Goal: Information Seeking & Learning: Find specific fact

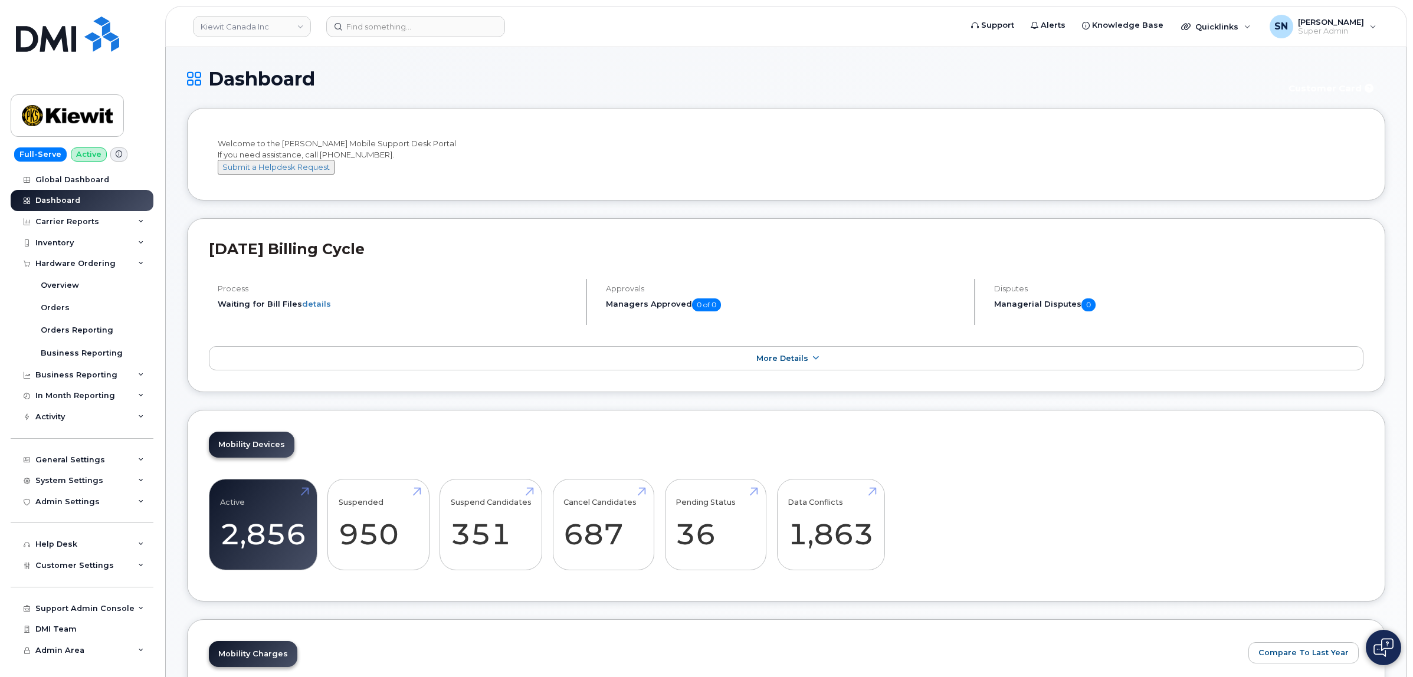
click at [450, 102] on div "Dashboard Customer Card" at bounding box center [786, 88] width 1198 height 40
click at [486, 83] on h1 "Dashboard" at bounding box center [730, 78] width 1086 height 21
click at [456, 127] on li "Welcome to the Kiewit Mobile Support Desk Portal If you need assistance, call 8…" at bounding box center [786, 154] width 1198 height 93
click at [505, 145] on div "Welcome to the Kiewit Mobile Support Desk Portal If you need assistance, call 8…" at bounding box center [786, 156] width 1137 height 37
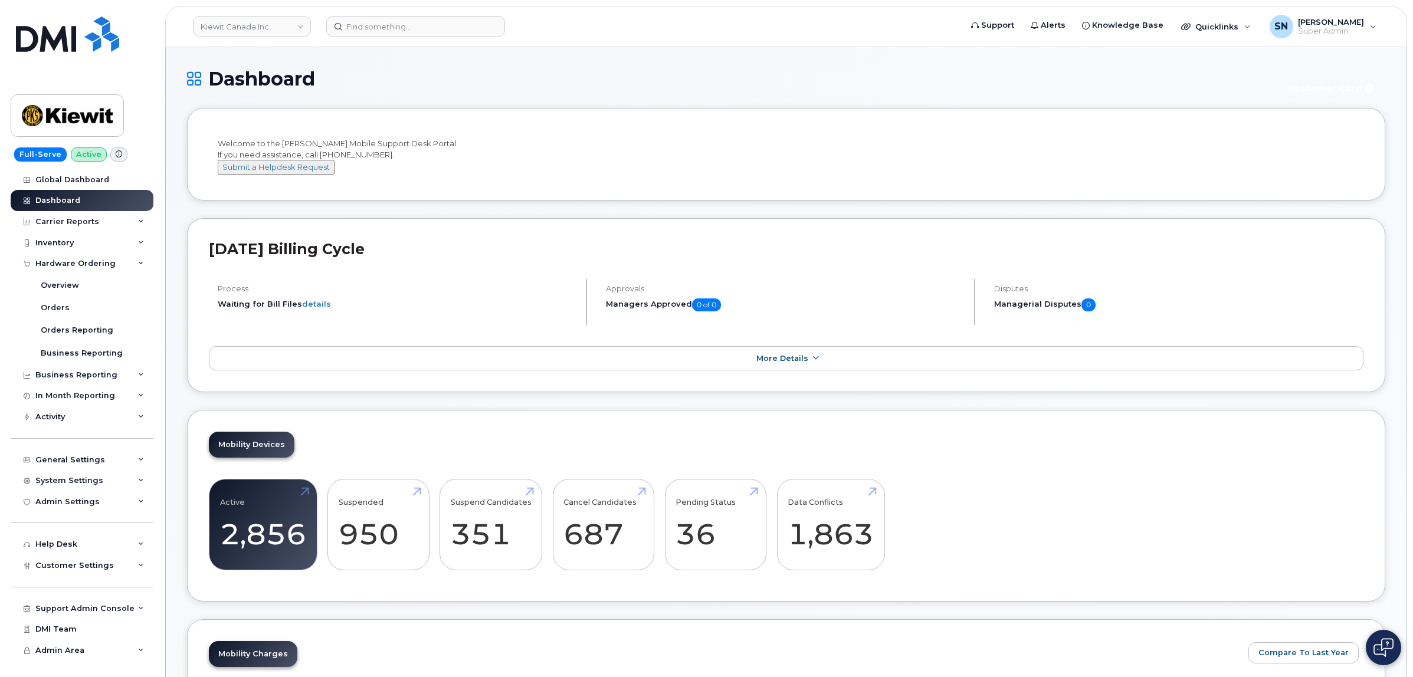
click at [403, 175] on div "Welcome to the Kiewit Mobile Support Desk Portal If you need assistance, call 8…" at bounding box center [786, 156] width 1137 height 37
click at [425, 17] on input at bounding box center [415, 26] width 179 height 21
paste input "7804052644"
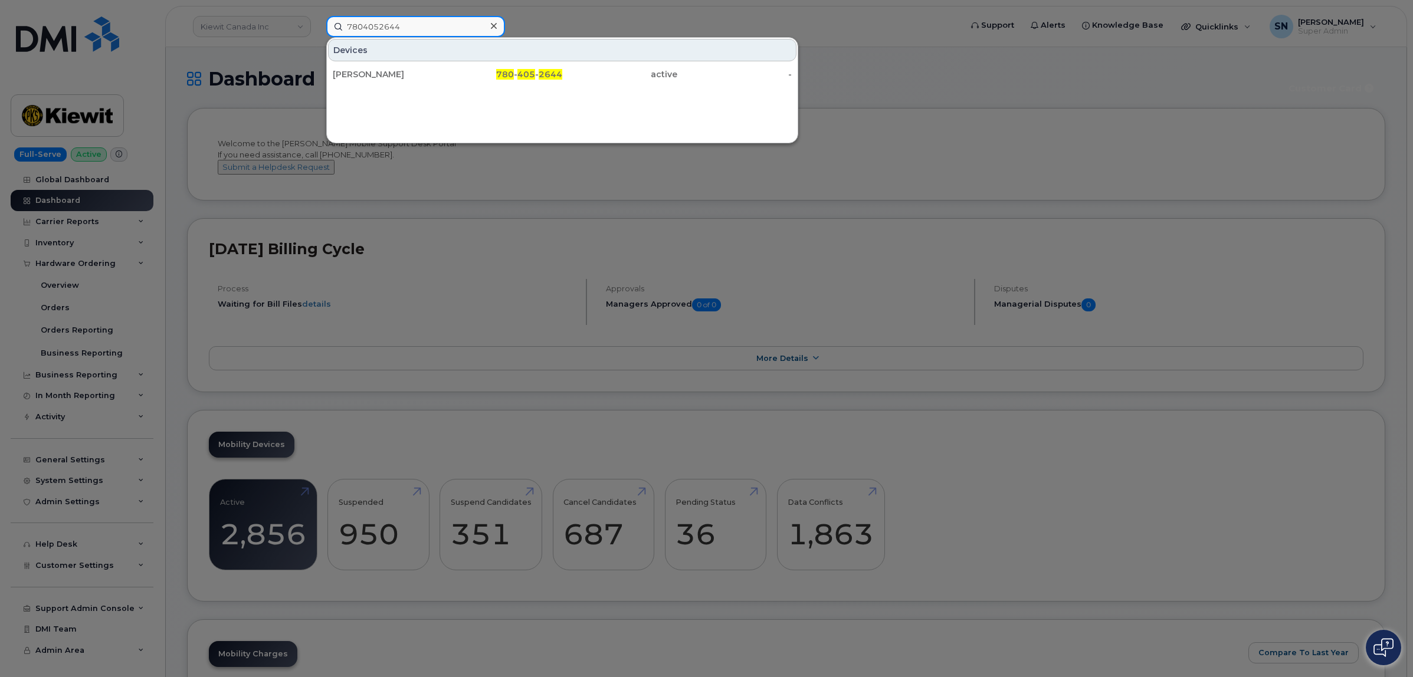
type input "7804052644"
click at [401, 76] on div "Matt Mitchell" at bounding box center [390, 74] width 115 height 12
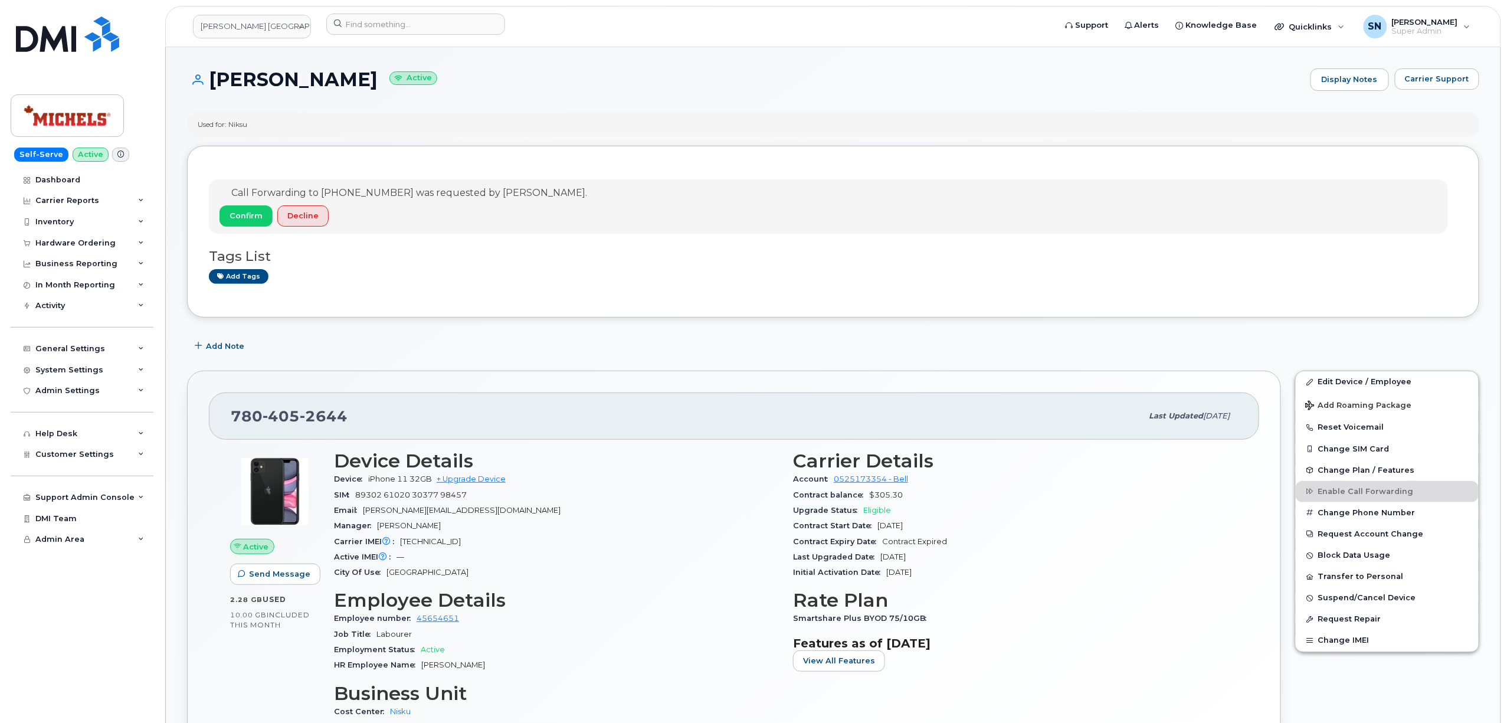
click at [1454, 93] on div "Matt Mitchell Active Display Notes Carrier Support" at bounding box center [833, 90] width 1292 height 44
click at [1453, 85] on button "Carrier Support" at bounding box center [1437, 78] width 84 height 21
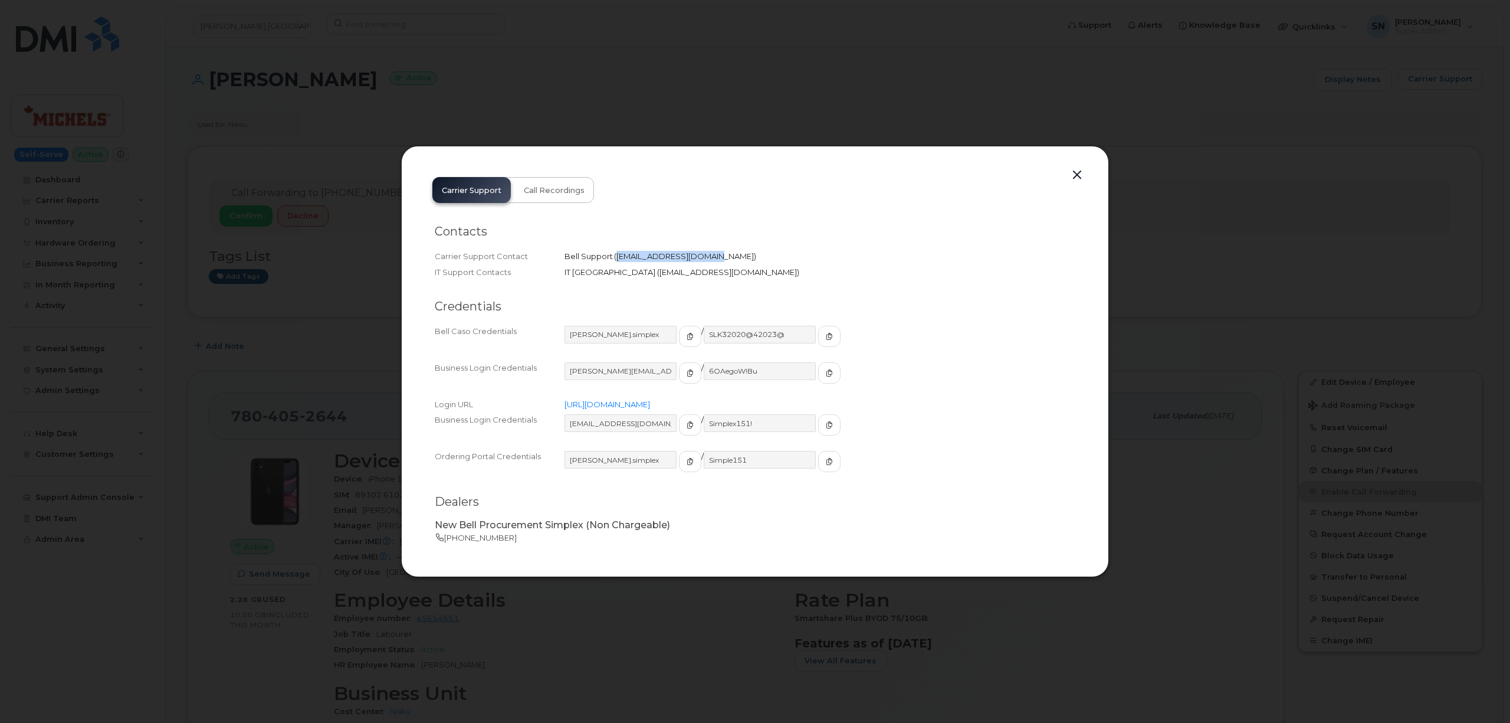
drag, startPoint x: 616, startPoint y: 256, endPoint x: 702, endPoint y: 256, distance: 85.5
click at [702, 256] on span "corpclientcare@bell.ca" at bounding box center [685, 255] width 137 height 9
copy span "corpclientcare@bell.ca"
click at [1075, 171] on button "button" at bounding box center [1077, 175] width 18 height 17
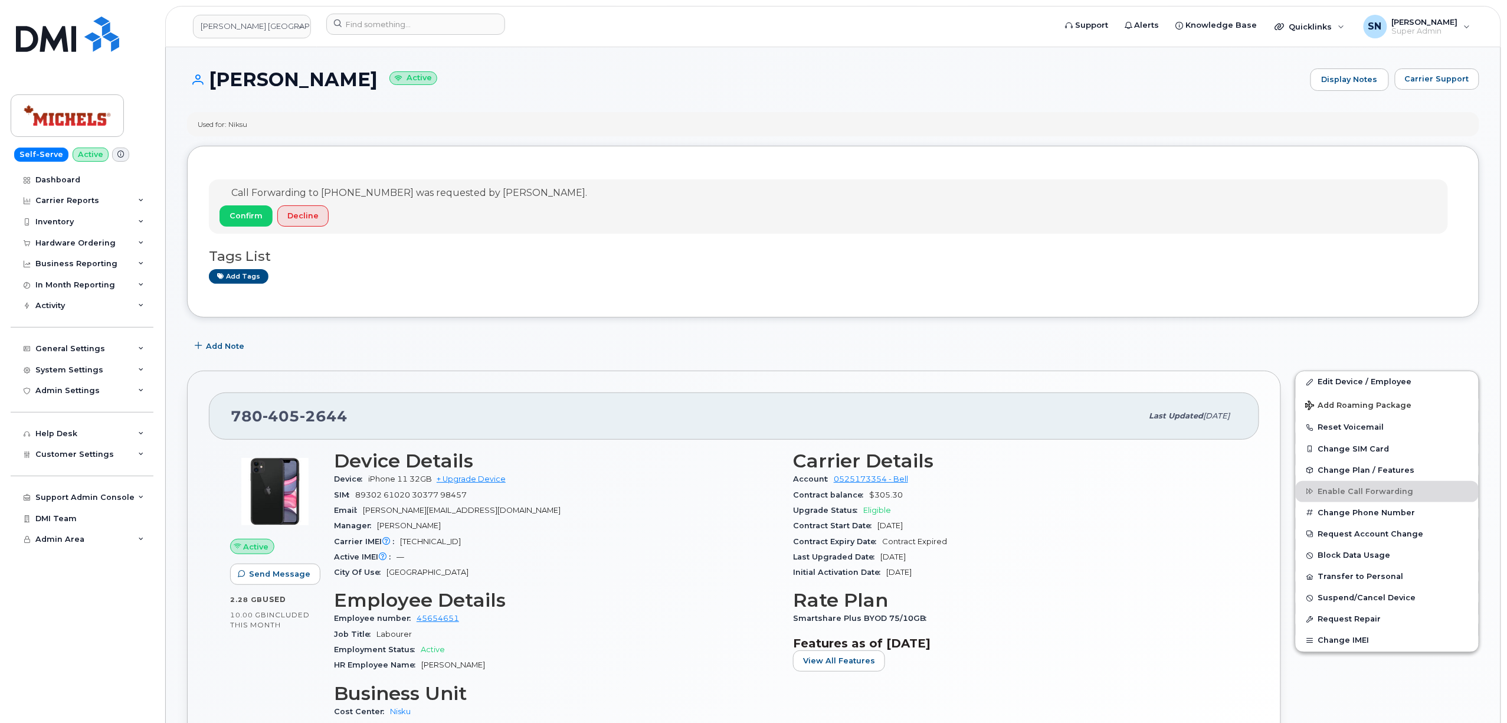
click at [748, 244] on div "Tags List Add tags" at bounding box center [833, 260] width 1248 height 45
click at [1313, 212] on div "Call Forwarding to 780-991-0061 was requested by Justin Gundran. Confirm Decline" at bounding box center [828, 206] width 1239 height 54
click at [291, 15] on link "Michels Canada" at bounding box center [252, 27] width 118 height 24
type input "ceph"
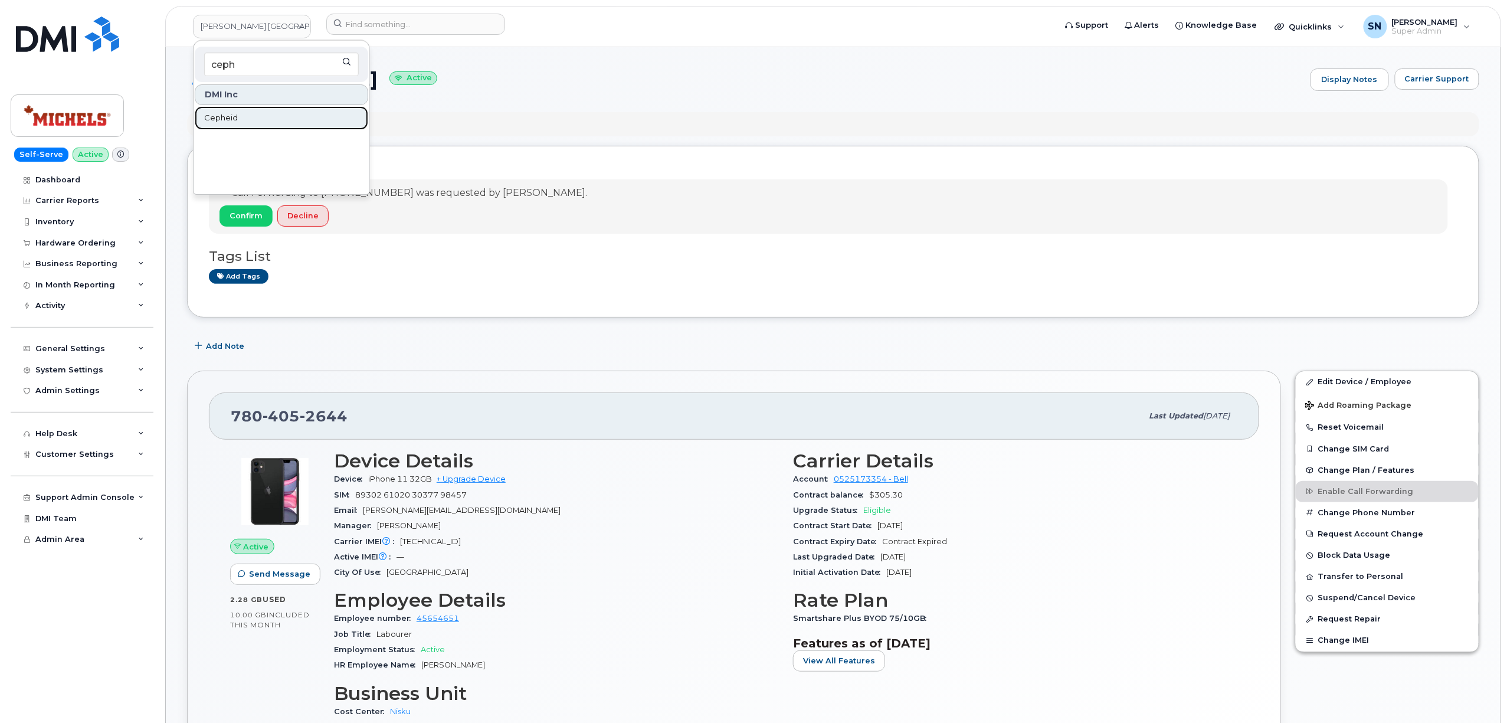
click at [253, 120] on link "Cepheid" at bounding box center [281, 118] width 173 height 24
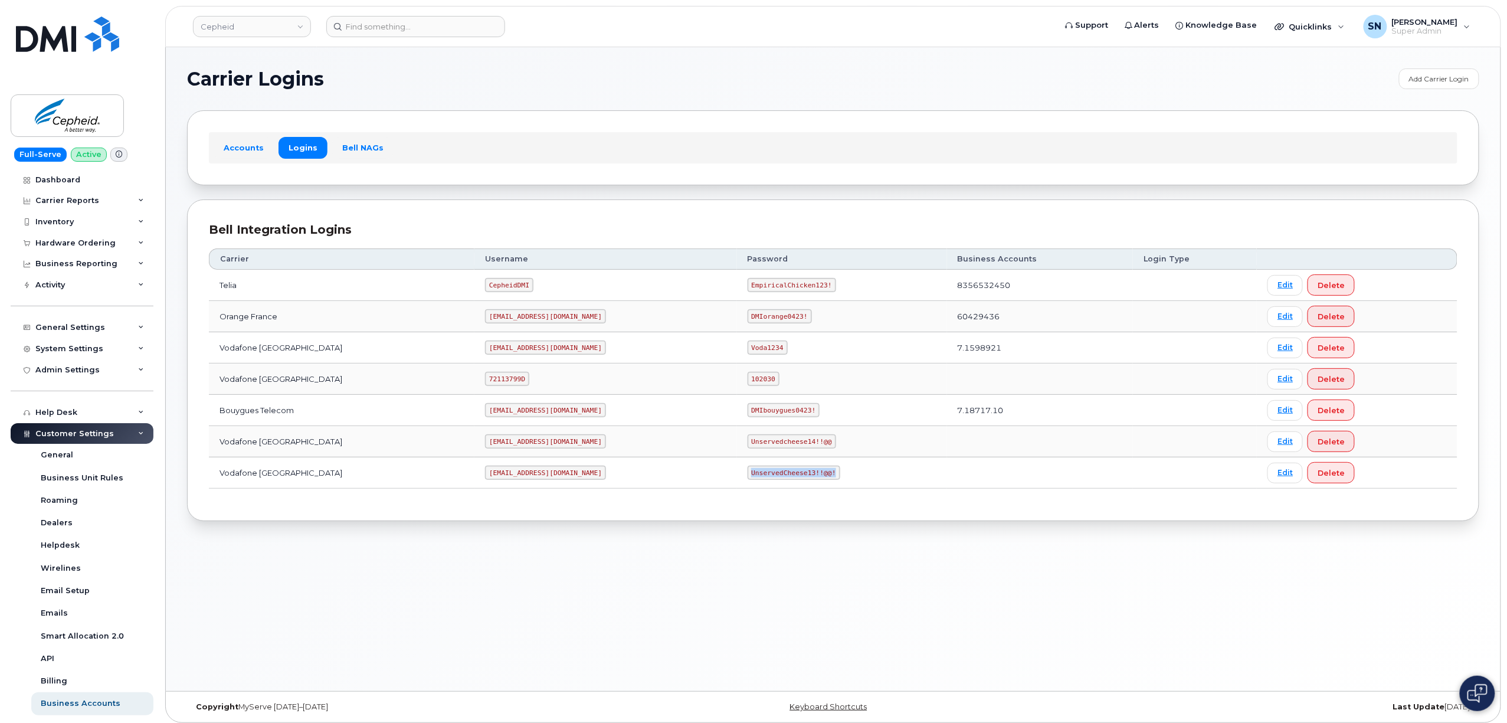
drag, startPoint x: 683, startPoint y: 477, endPoint x: 763, endPoint y: 481, distance: 80.4
click at [763, 480] on code "UnservedCheese13!!@@!" at bounding box center [794, 473] width 93 height 14
copy code "UnservedCheese13!!@@!"
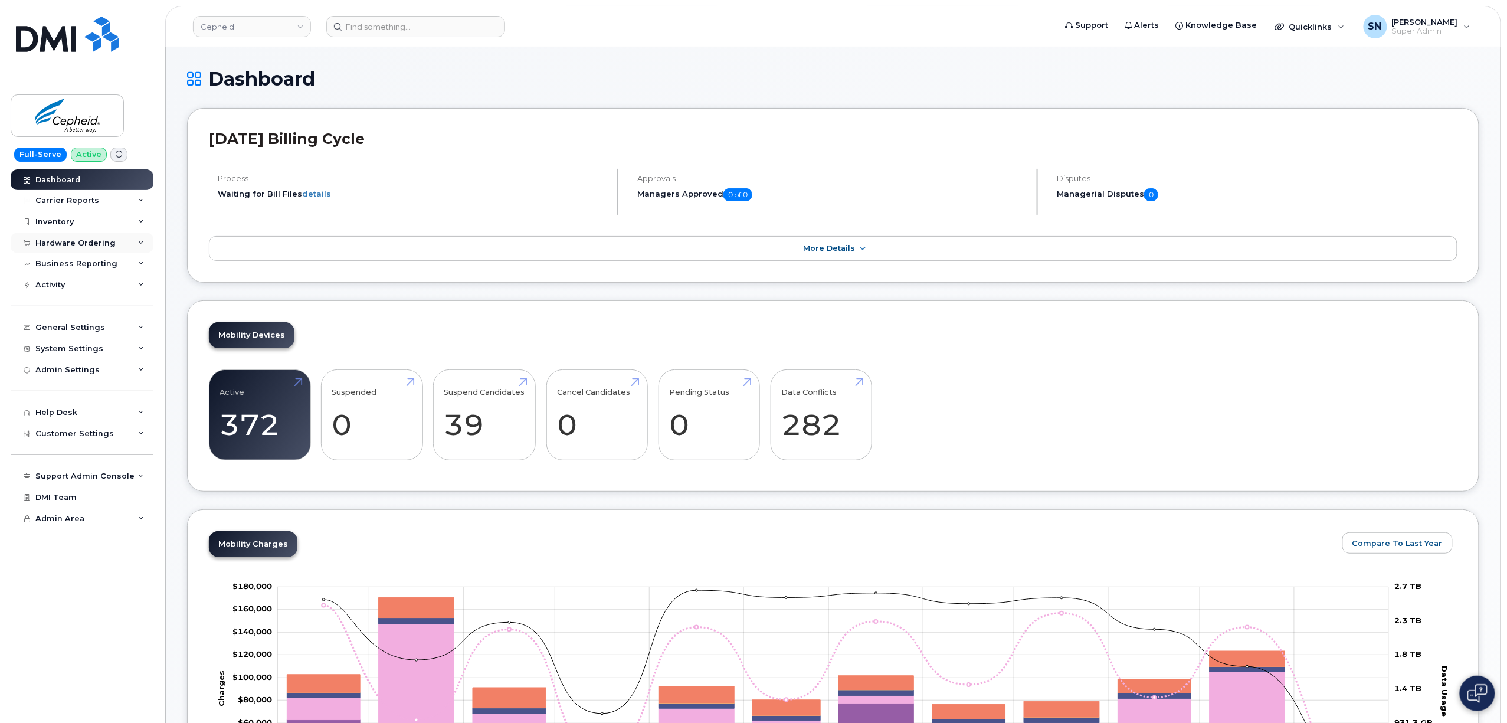
click at [96, 247] on div "Hardware Ordering" at bounding box center [75, 242] width 80 height 9
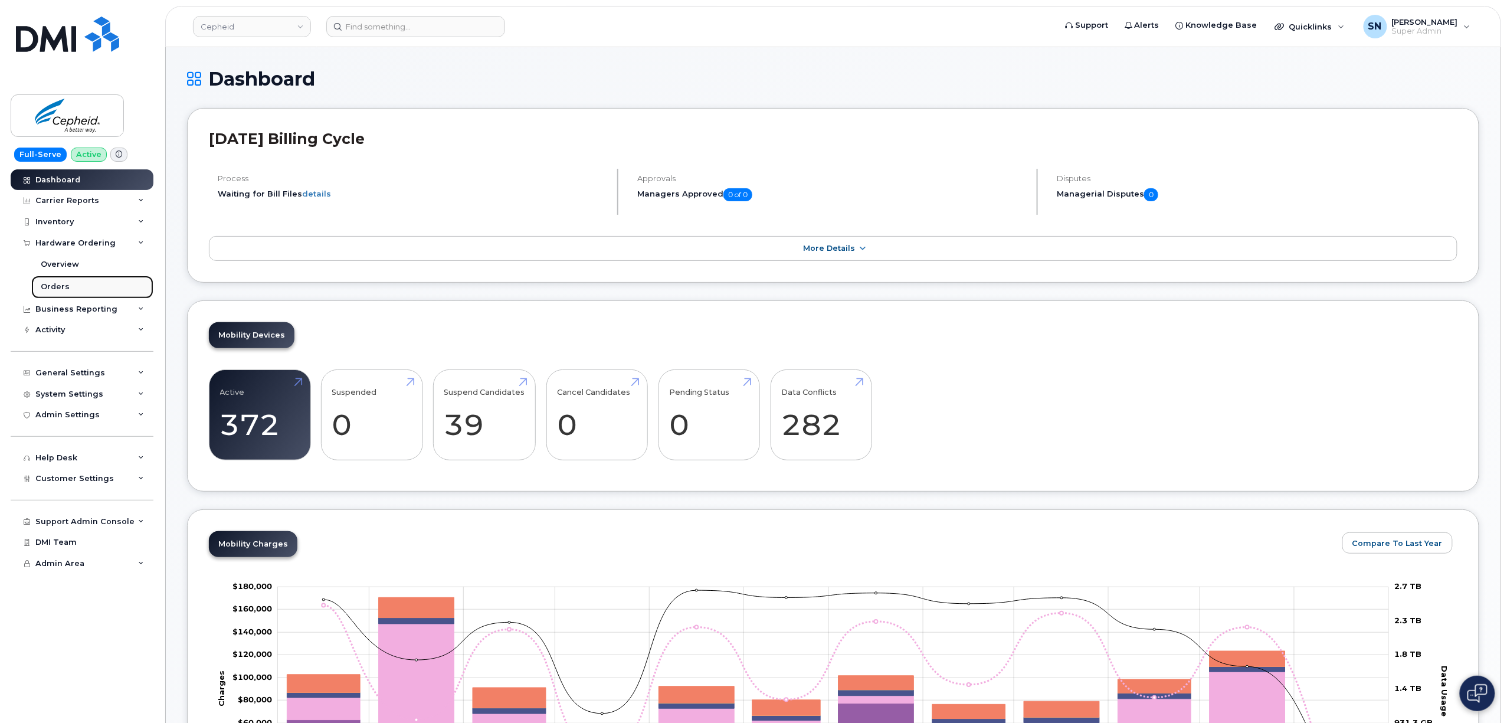
click at [73, 291] on link "Orders" at bounding box center [92, 287] width 122 height 22
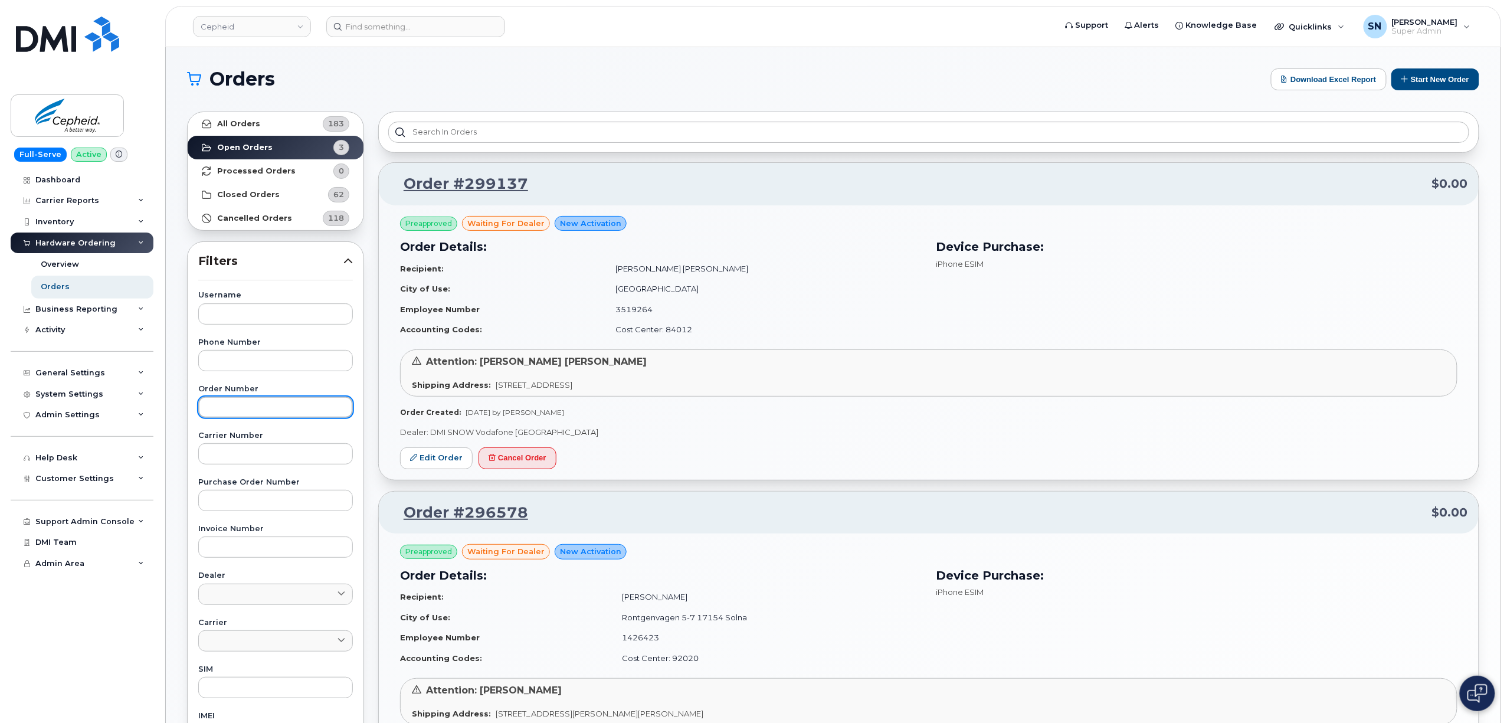
click at [267, 407] on input "text" at bounding box center [275, 406] width 155 height 21
paste input "291632"
type input "291632"
click at [279, 97] on section "Orders Download Excel Report Start New Order All Orders 183 Open Orders 3 Proce…" at bounding box center [833, 611] width 1292 height 1086
click at [274, 125] on link "All Orders 183" at bounding box center [276, 124] width 176 height 24
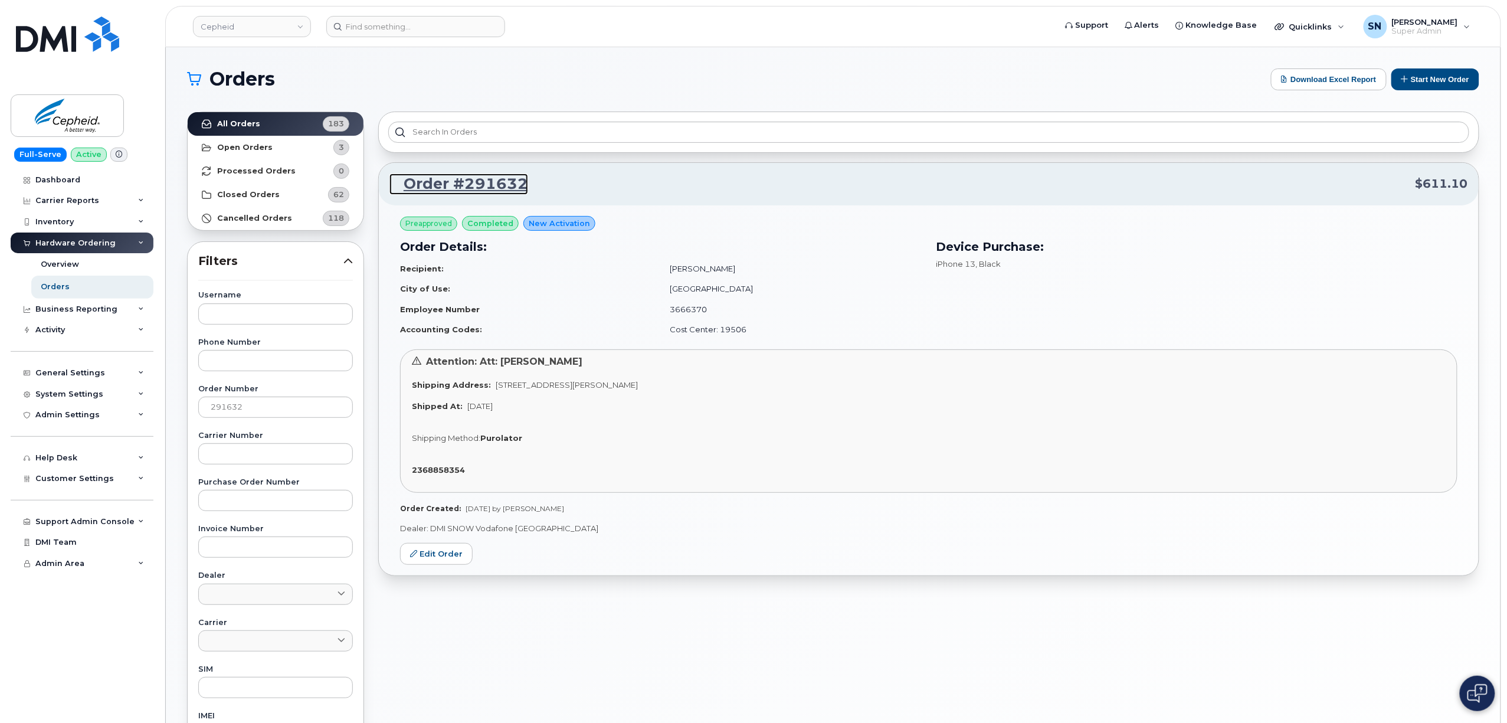
click at [496, 186] on link "Order #291632" at bounding box center [458, 183] width 139 height 21
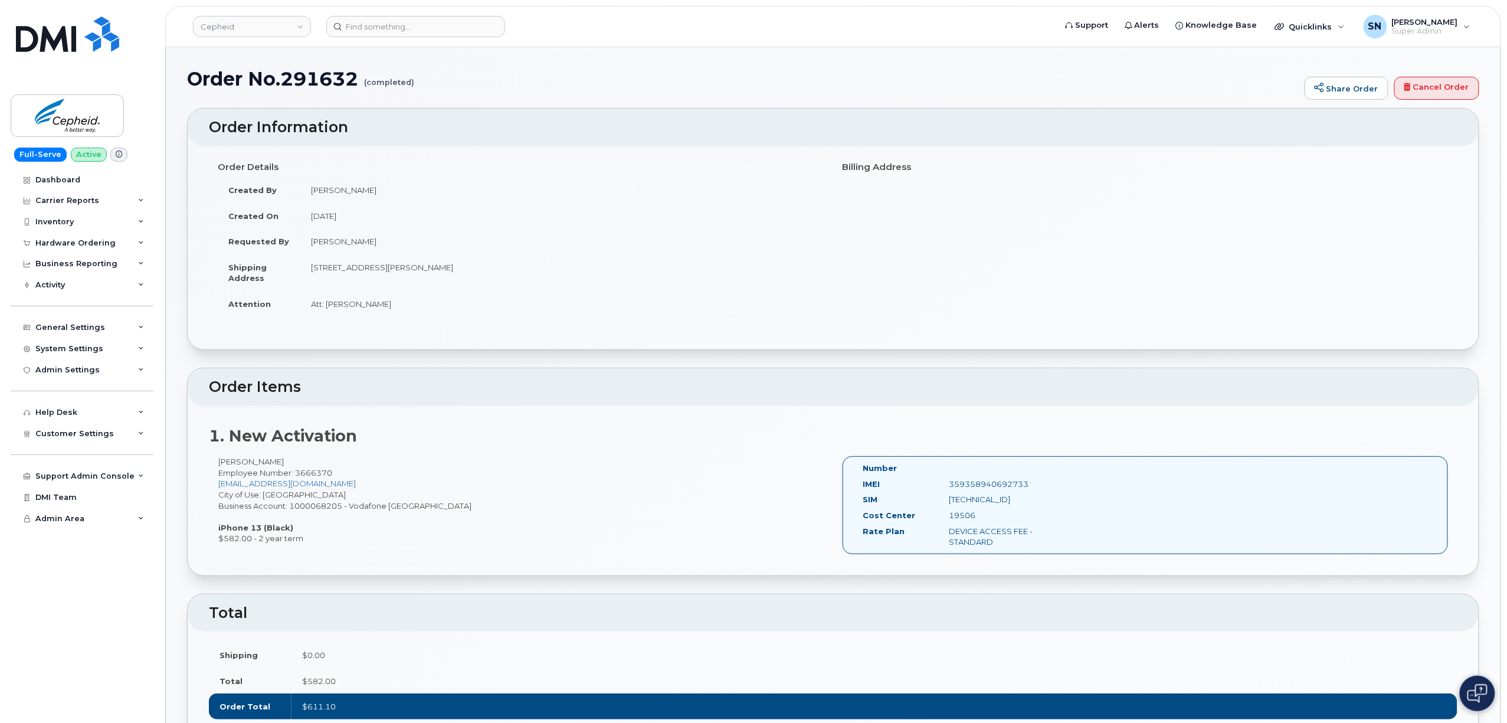
drag, startPoint x: 312, startPoint y: 267, endPoint x: 537, endPoint y: 276, distance: 225.0
click at [537, 276] on td "Flat 102 Signal Building Station Approach HAYES UB3 4FG UNITED KINGDOM" at bounding box center [562, 272] width 524 height 37
copy td "Flat 102 Signal Building Station Approach HAYES UB3 4FG"
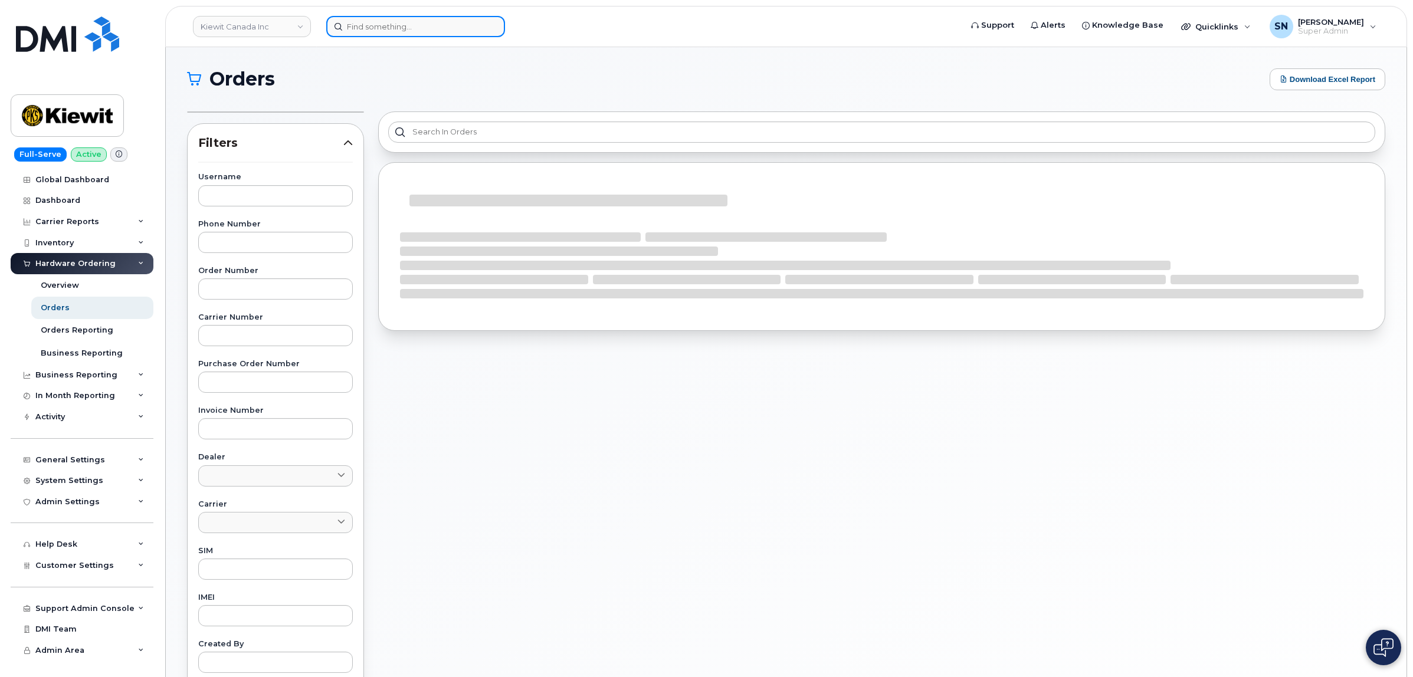
drag, startPoint x: 0, startPoint y: 0, endPoint x: 343, endPoint y: 18, distance: 343.3
click at [342, 18] on input at bounding box center [415, 26] width 179 height 21
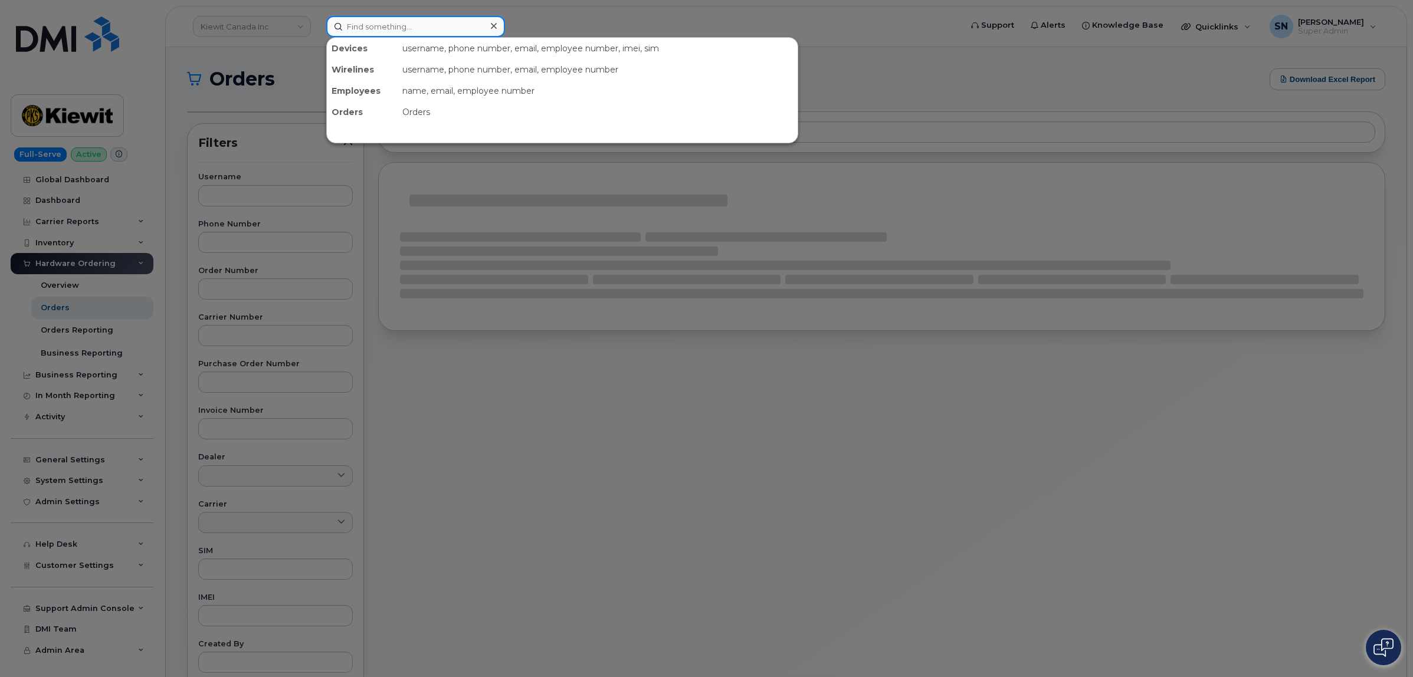
paste input "204.781.3142"
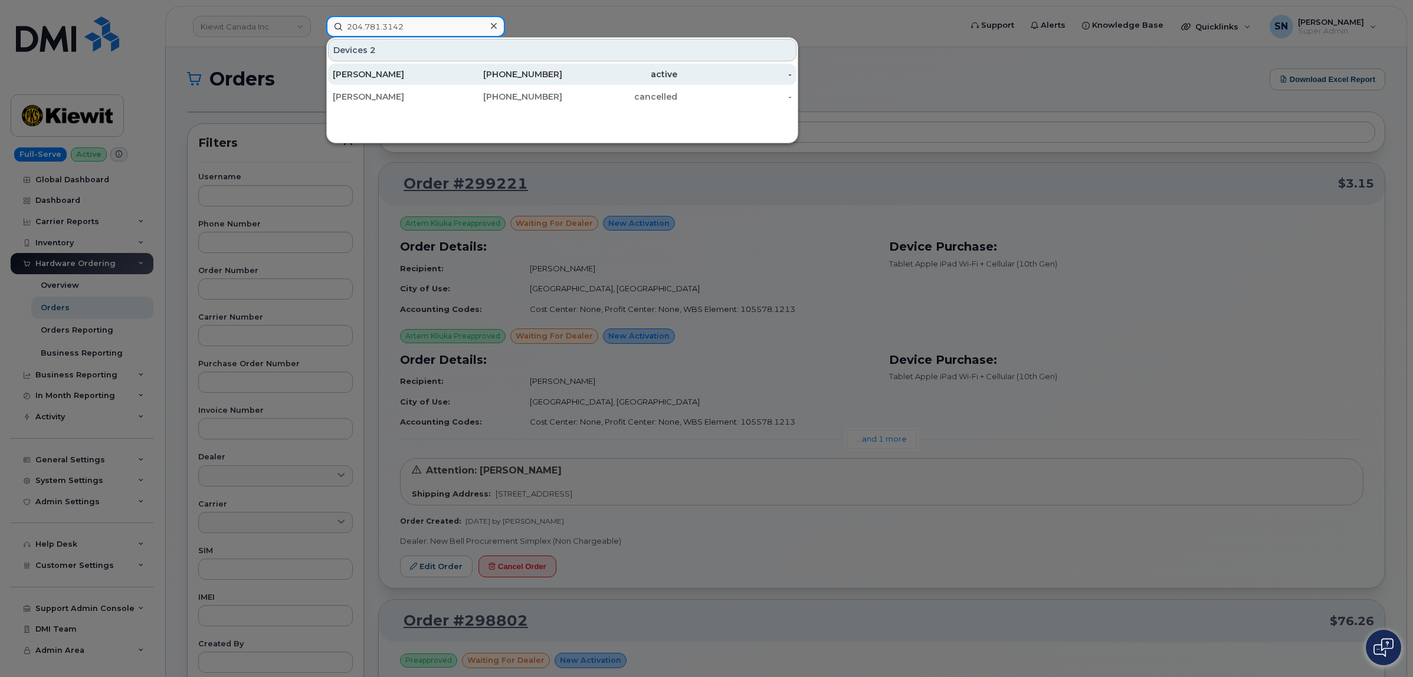
type input "204.781.3142"
click at [413, 74] on div "[PERSON_NAME]" at bounding box center [390, 74] width 115 height 12
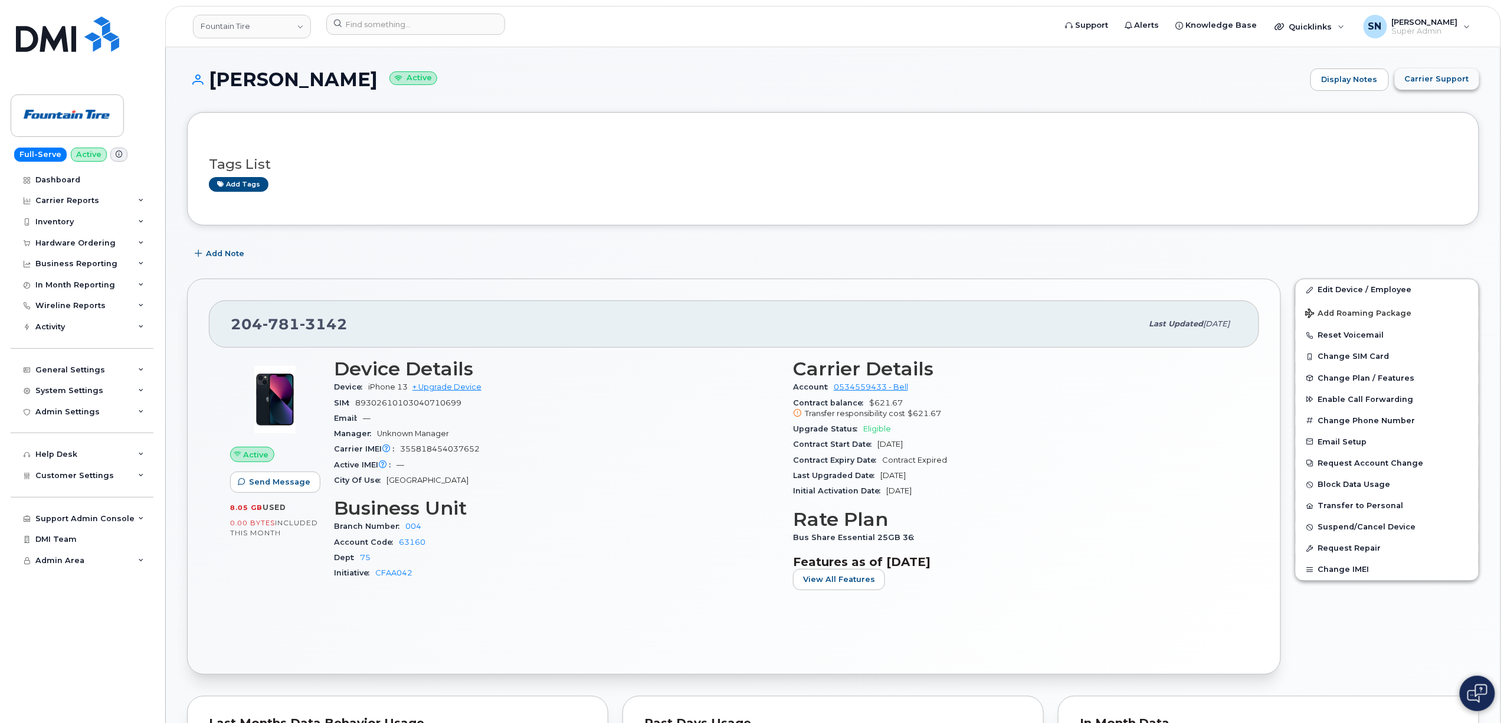
click at [1462, 73] on span "Carrier Support" at bounding box center [1437, 78] width 64 height 11
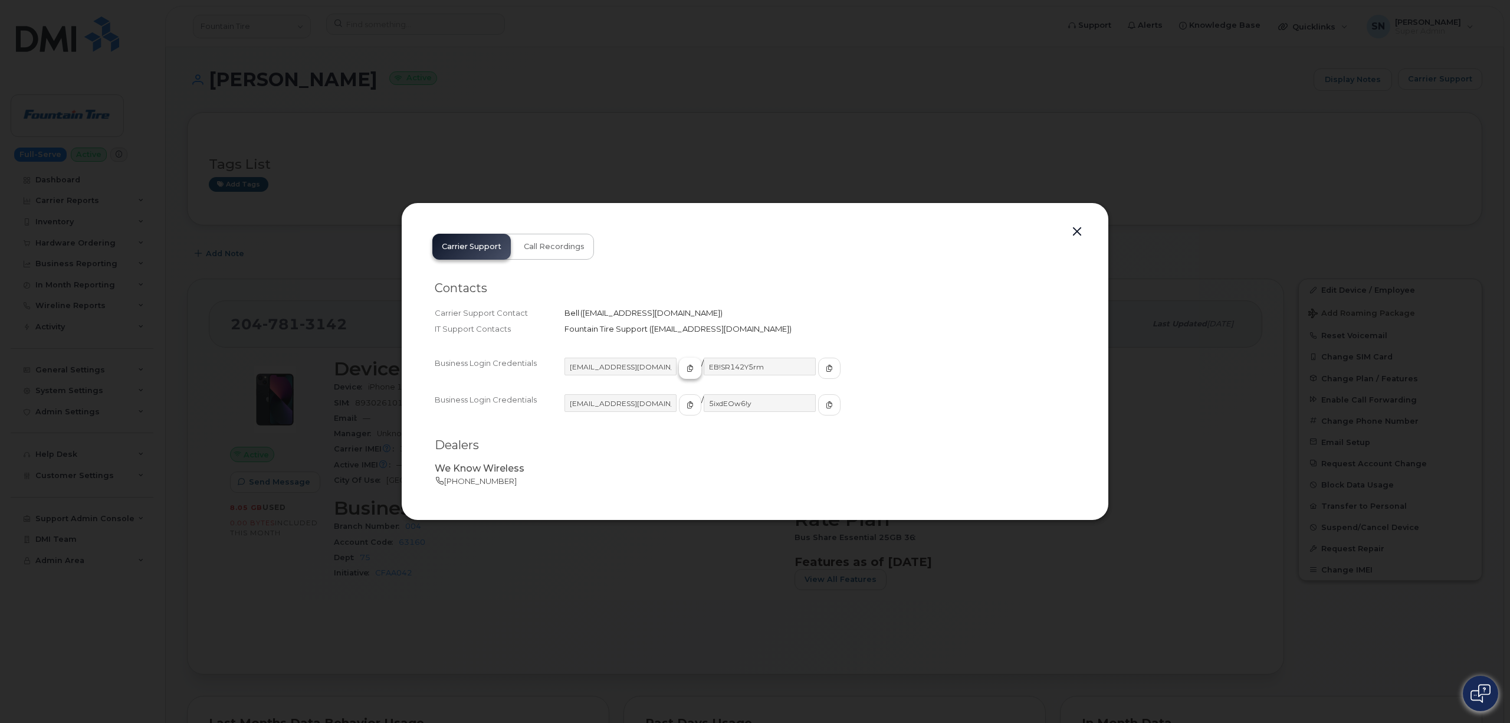
click at [679, 375] on button "button" at bounding box center [690, 368] width 22 height 21
click at [861, 286] on h2 "Contacts" at bounding box center [755, 288] width 641 height 15
click at [1079, 235] on button "button" at bounding box center [1077, 232] width 18 height 17
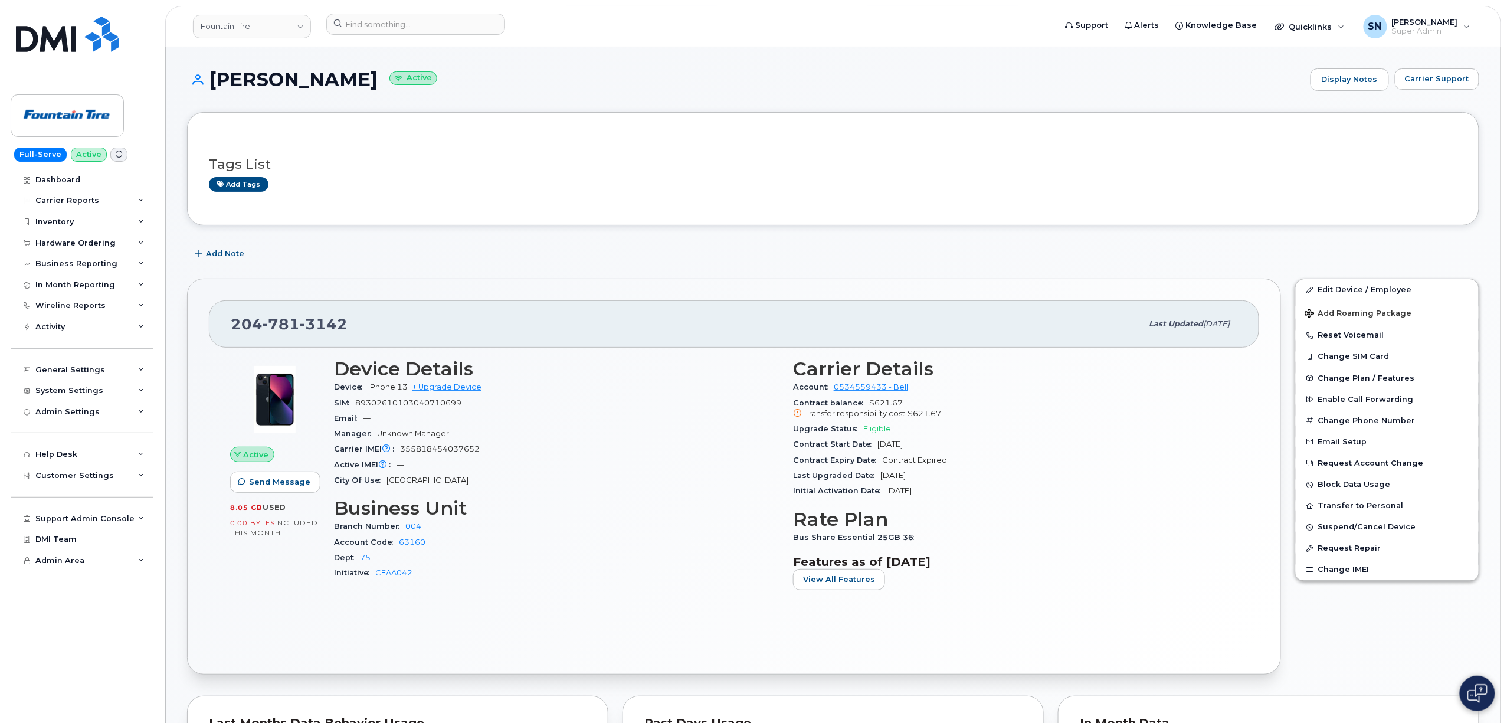
click at [1046, 244] on div "Add Note" at bounding box center [833, 253] width 1292 height 21
click at [1460, 76] on span "Carrier Support" at bounding box center [1437, 78] width 64 height 11
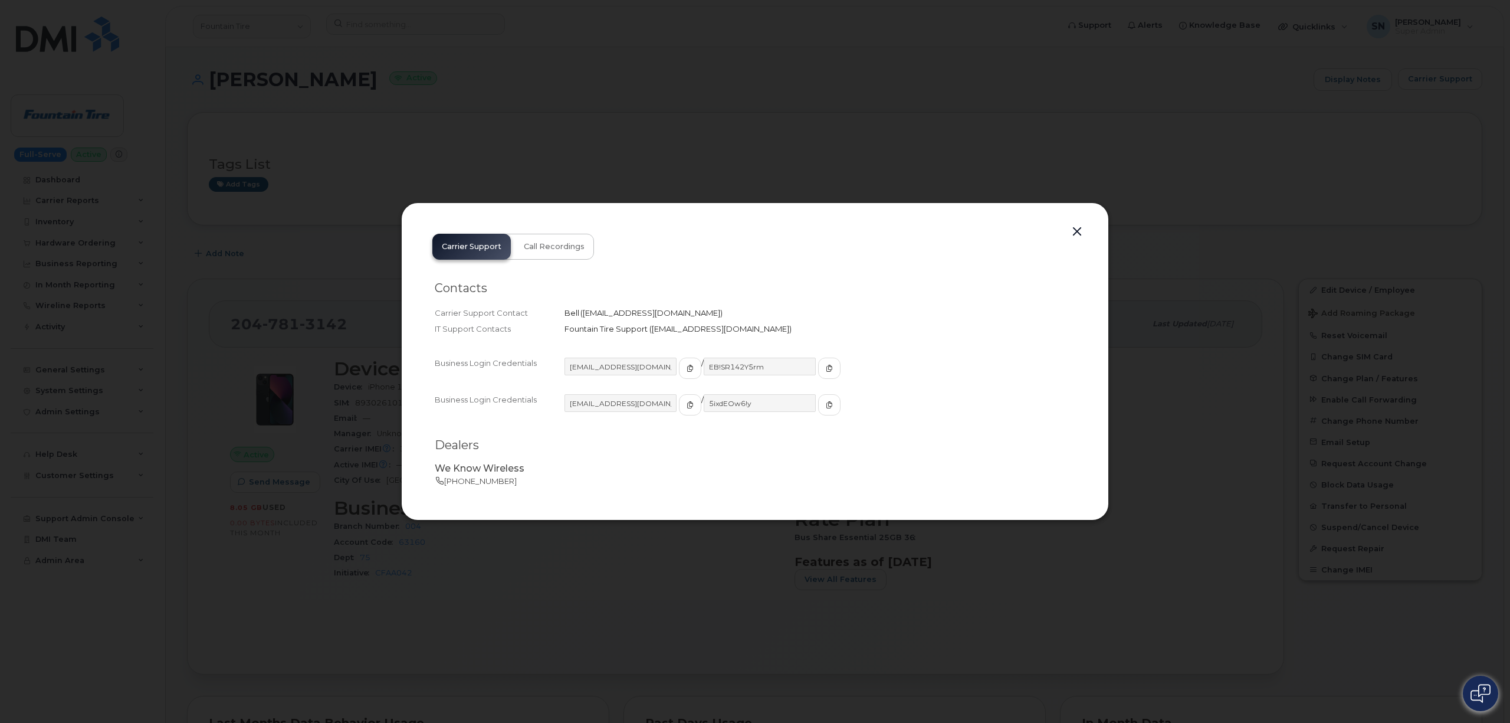
click at [1080, 231] on button "button" at bounding box center [1077, 232] width 18 height 17
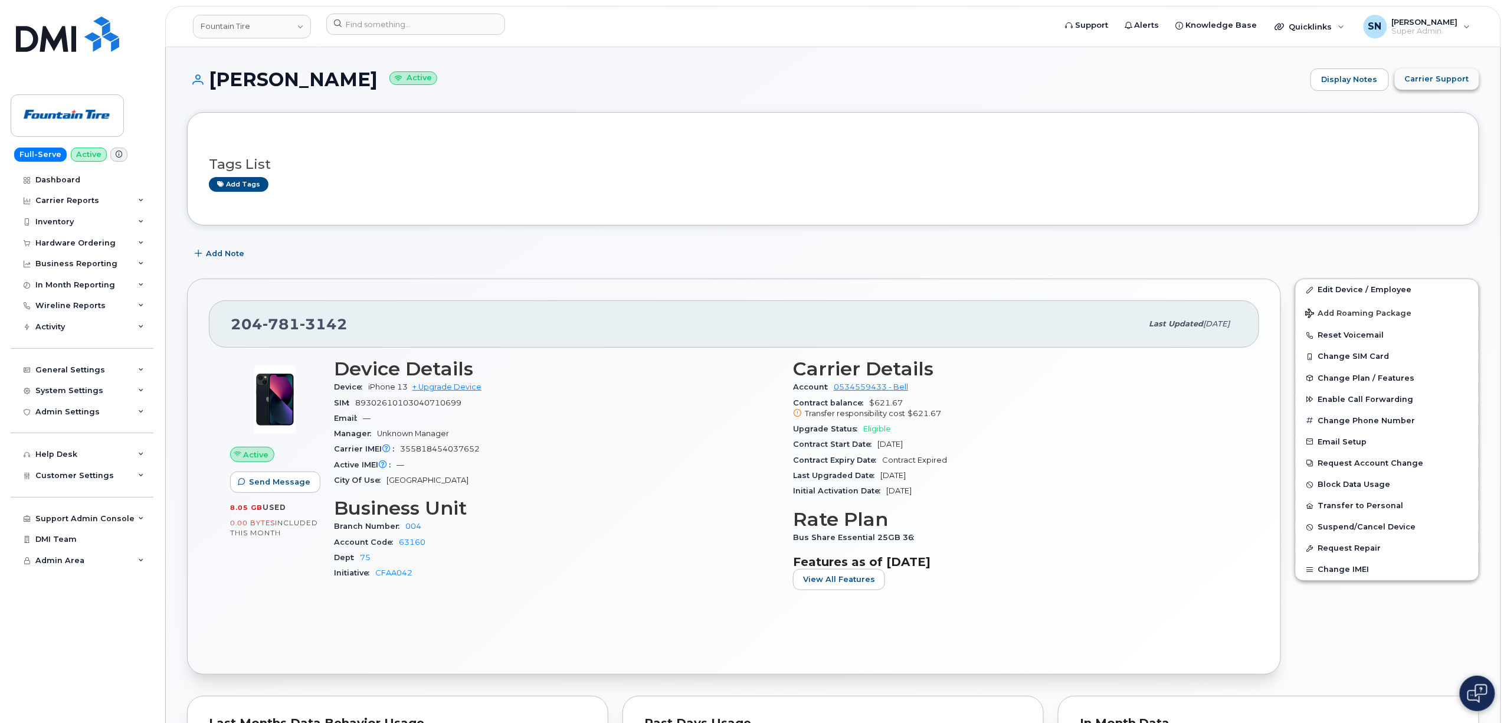
click at [1414, 83] on span "Carrier Support" at bounding box center [1437, 78] width 64 height 11
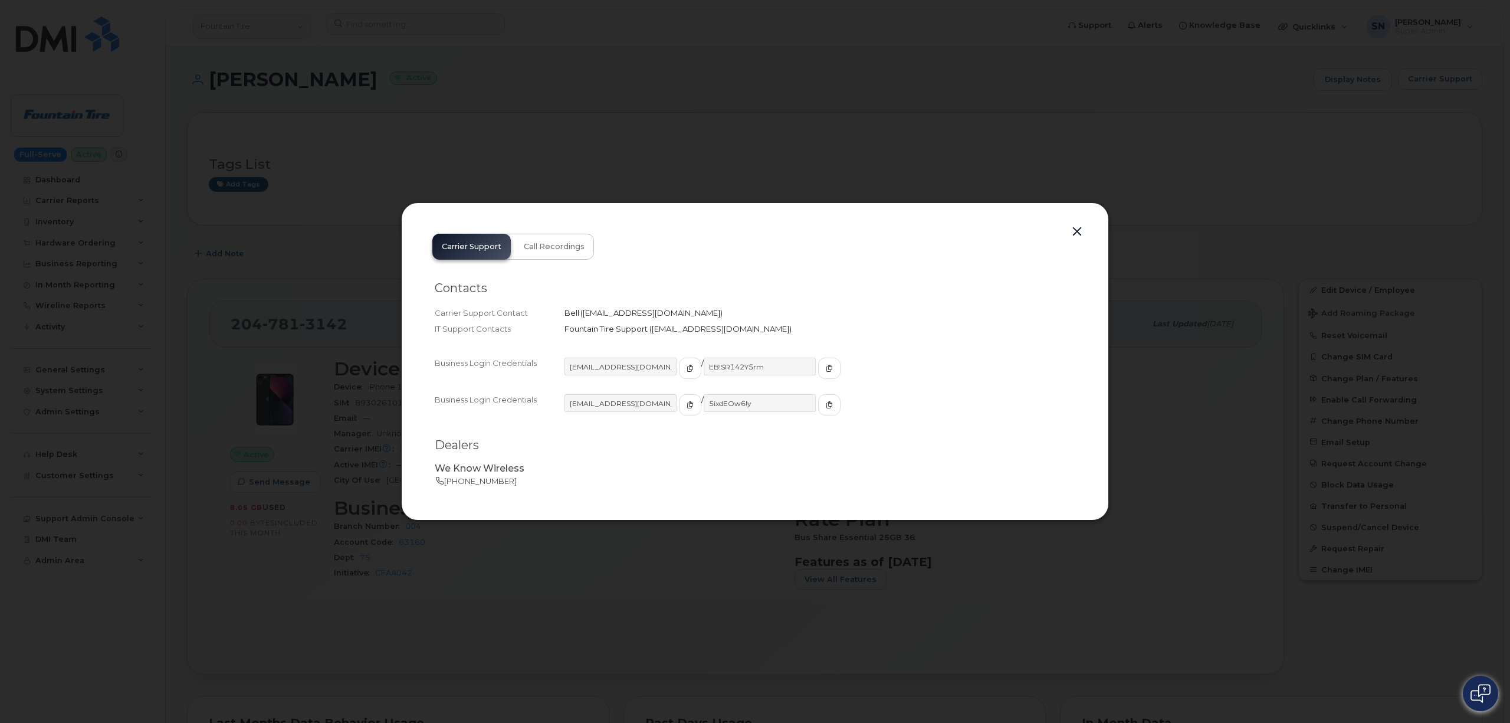
click at [1080, 228] on button "button" at bounding box center [1077, 232] width 18 height 17
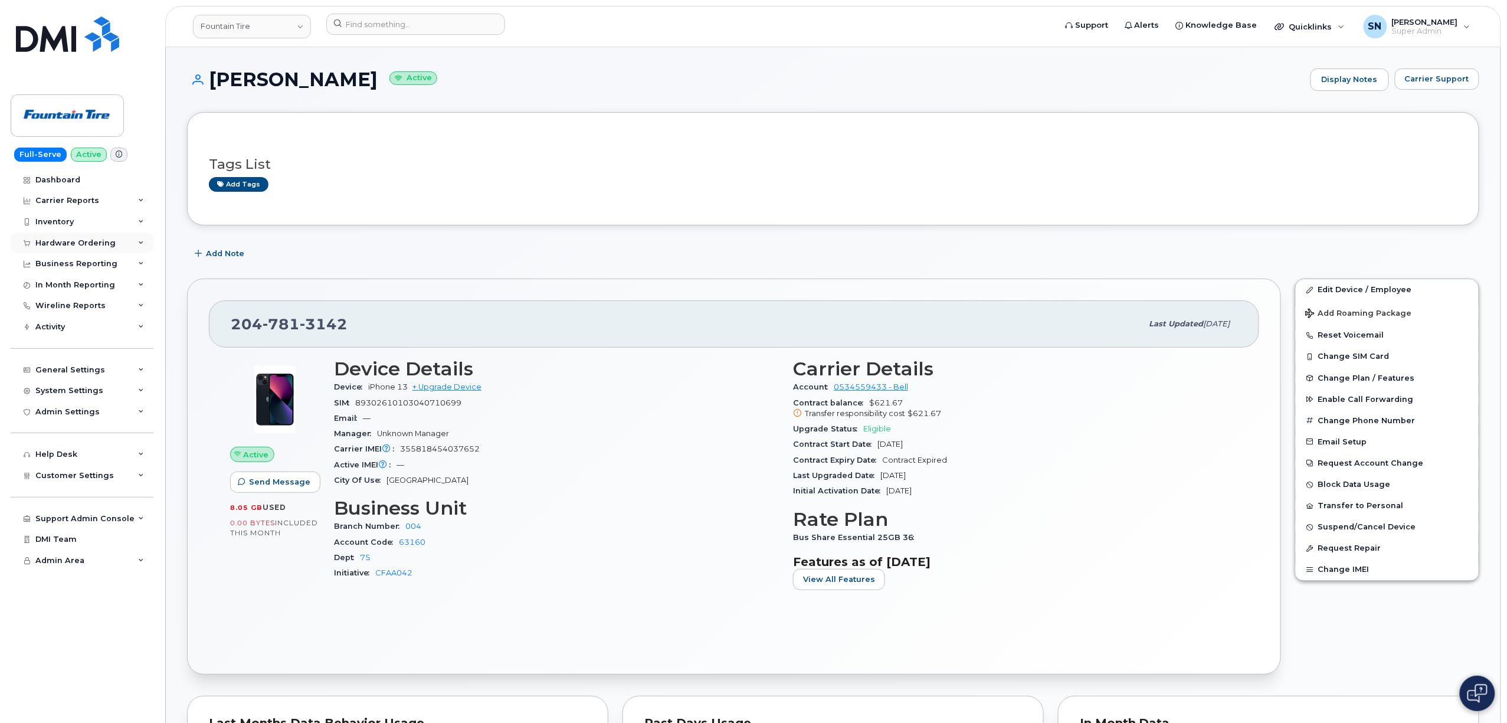
click at [78, 241] on div "Hardware Ordering" at bounding box center [75, 242] width 80 height 9
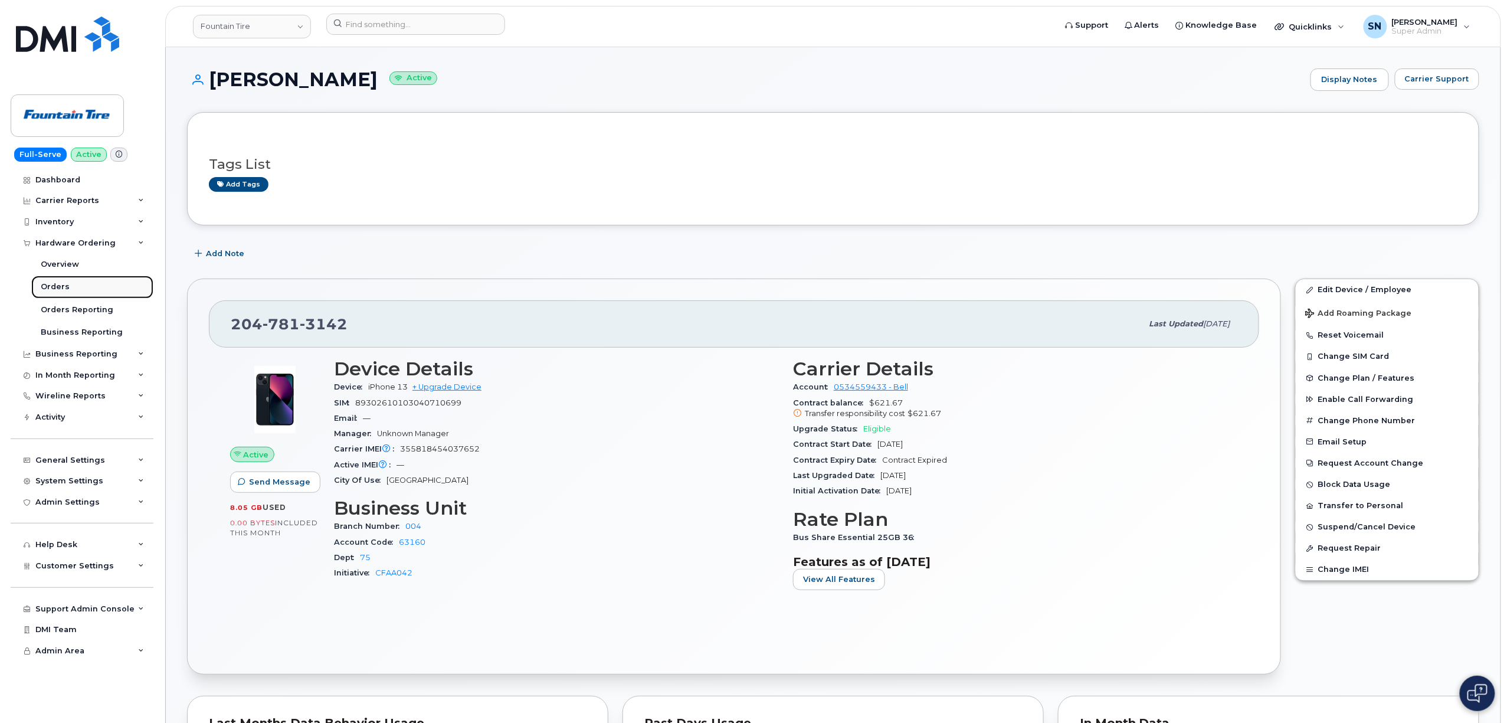
click at [53, 286] on div "Orders" at bounding box center [55, 286] width 29 height 11
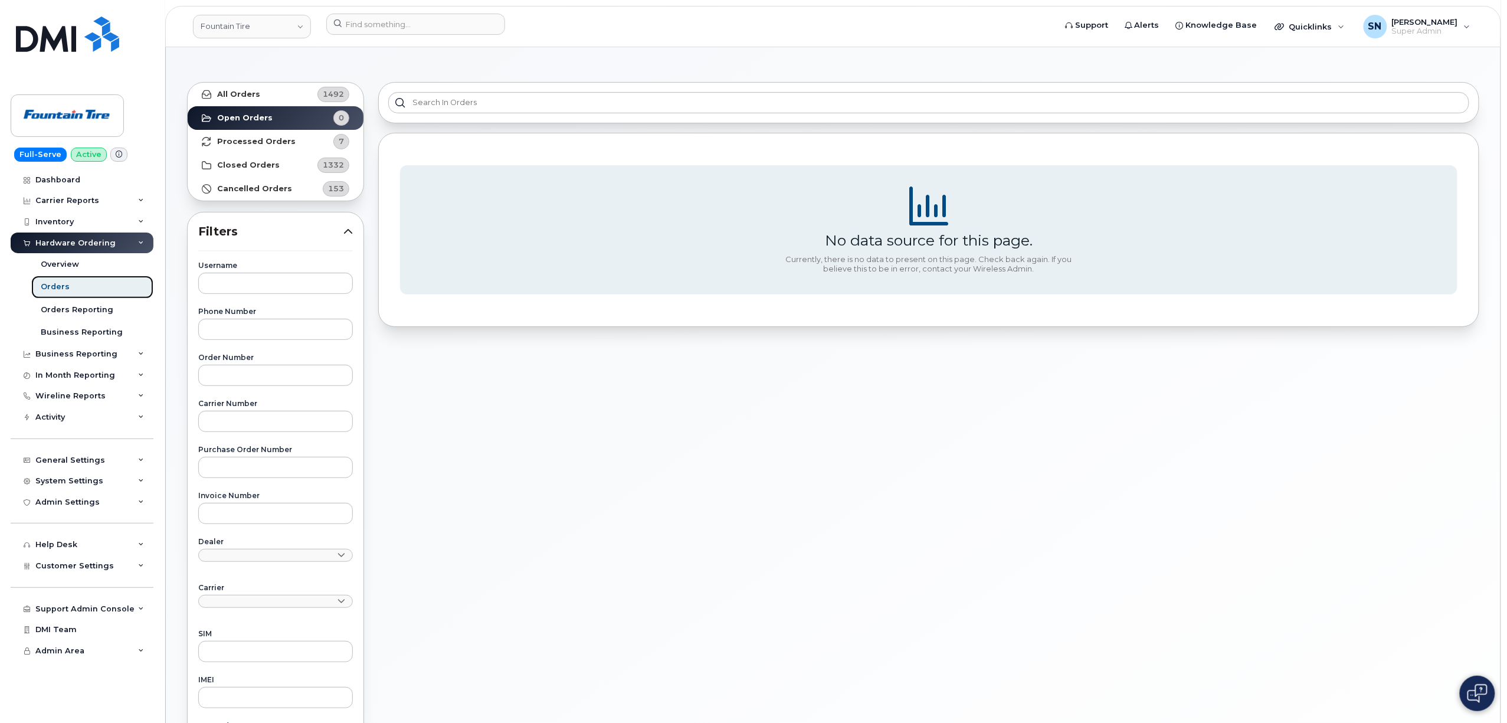
scroll to position [78, 0]
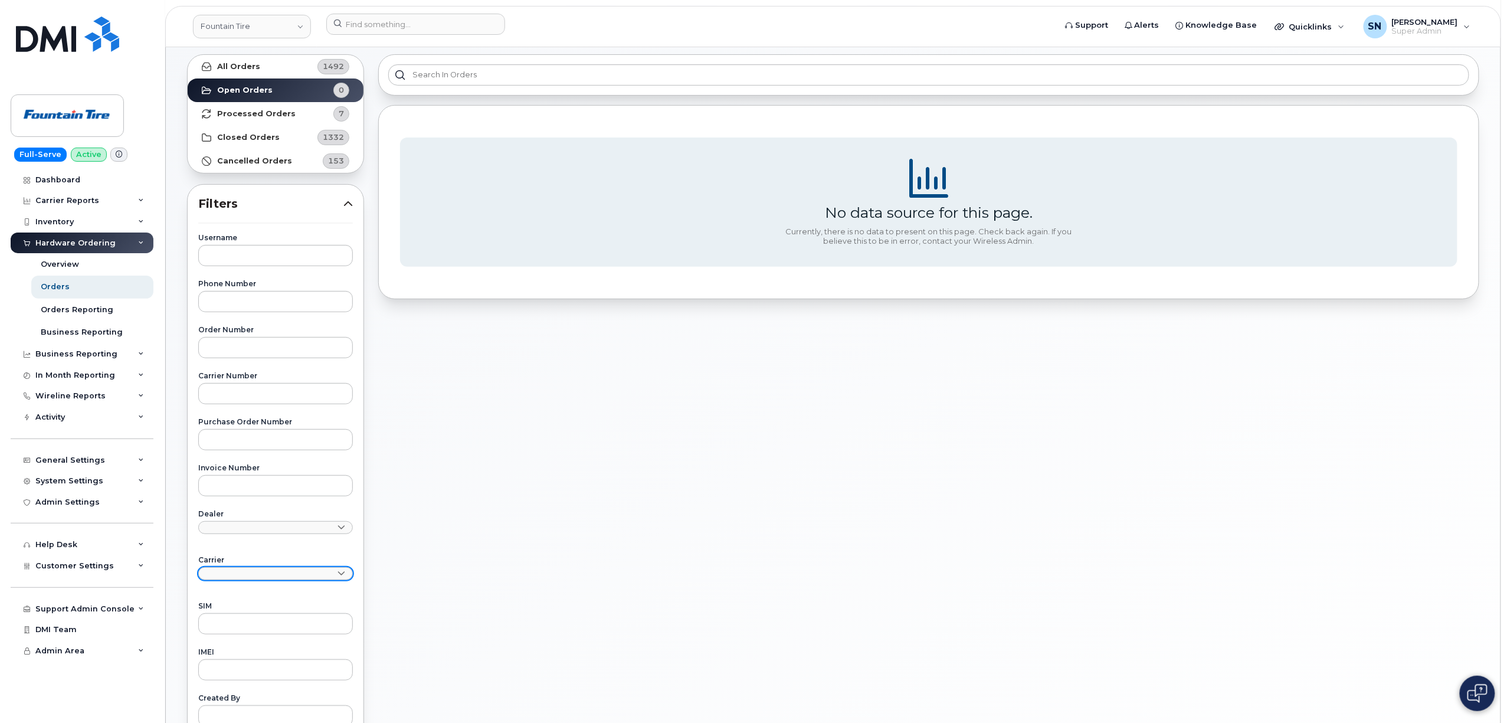
click at [306, 573] on link at bounding box center [275, 573] width 155 height 13
click at [262, 651] on div "Bell" at bounding box center [275, 660] width 149 height 19
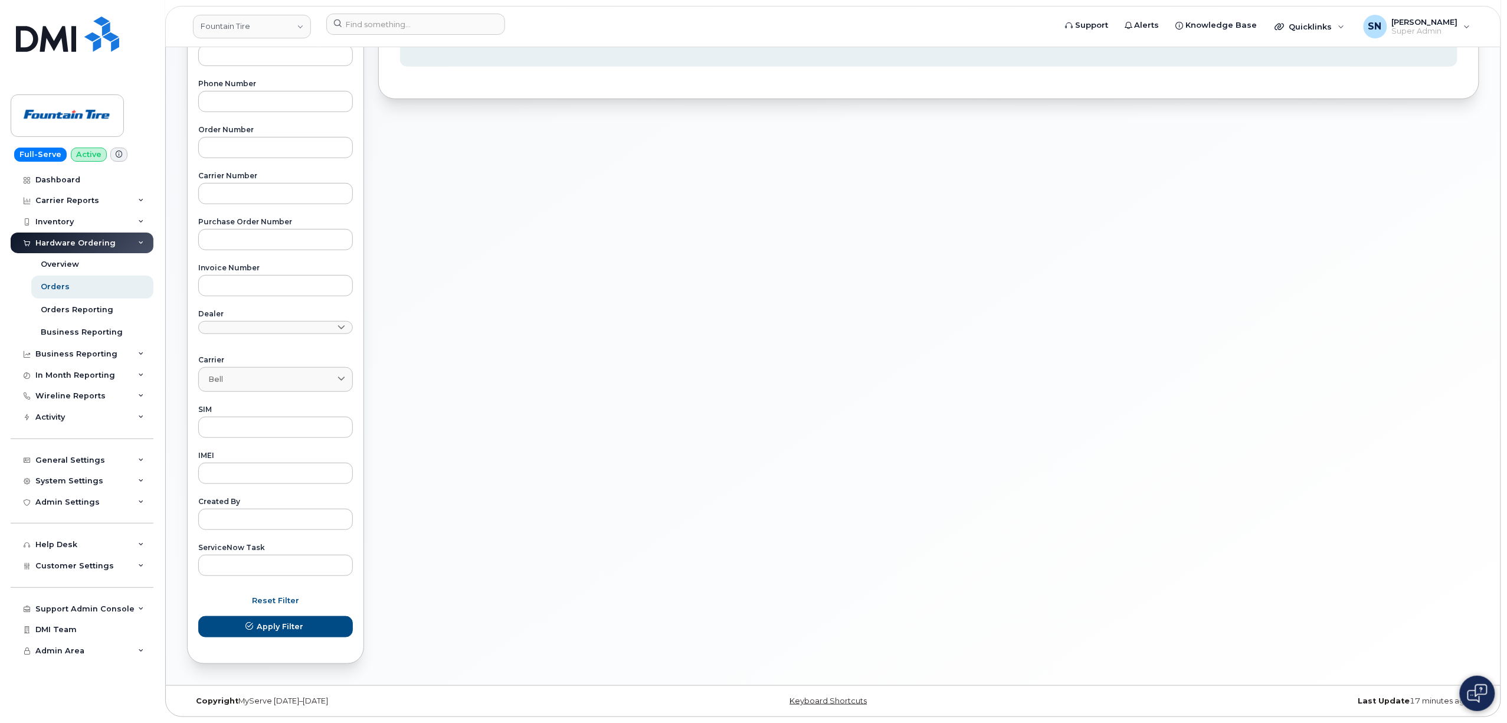
scroll to position [280, 0]
click at [282, 629] on span "Apply Filter" at bounding box center [280, 626] width 47 height 11
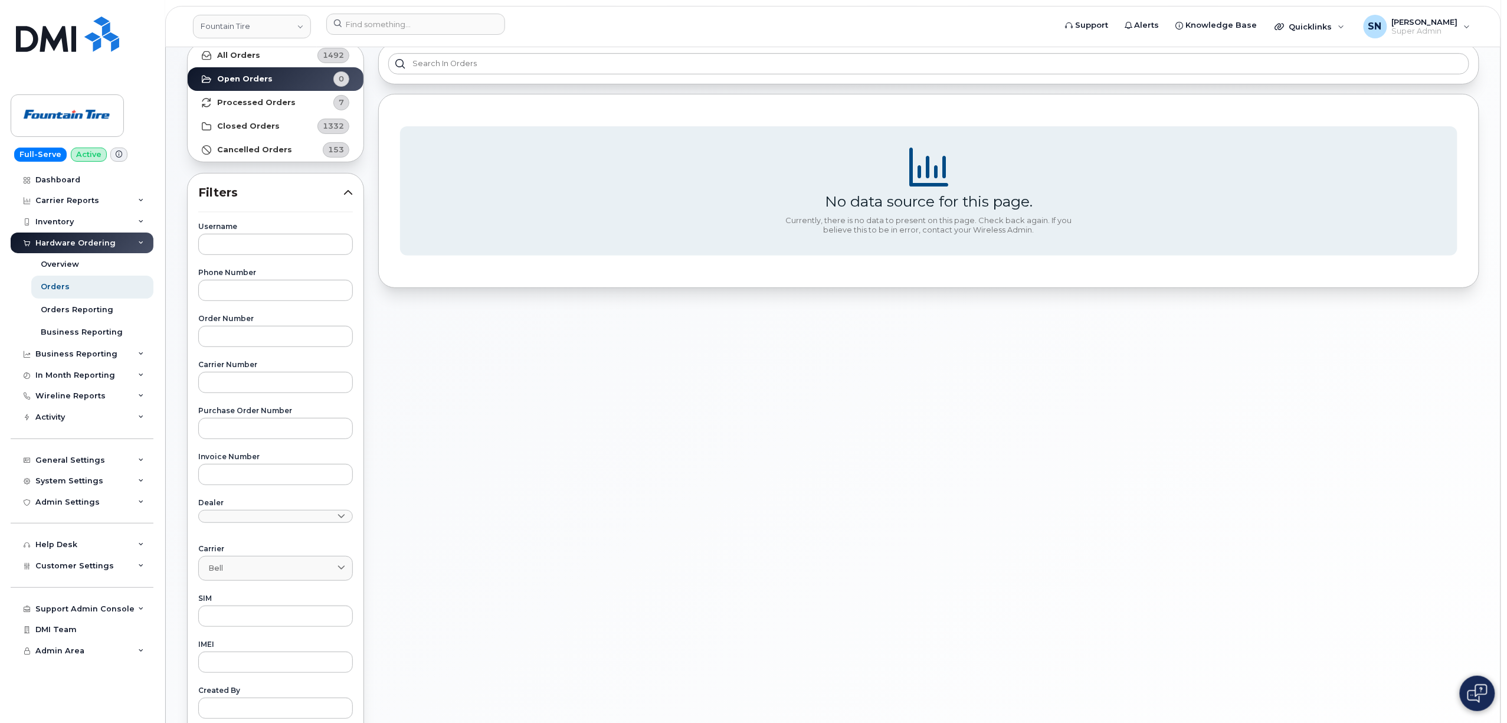
scroll to position [0, 0]
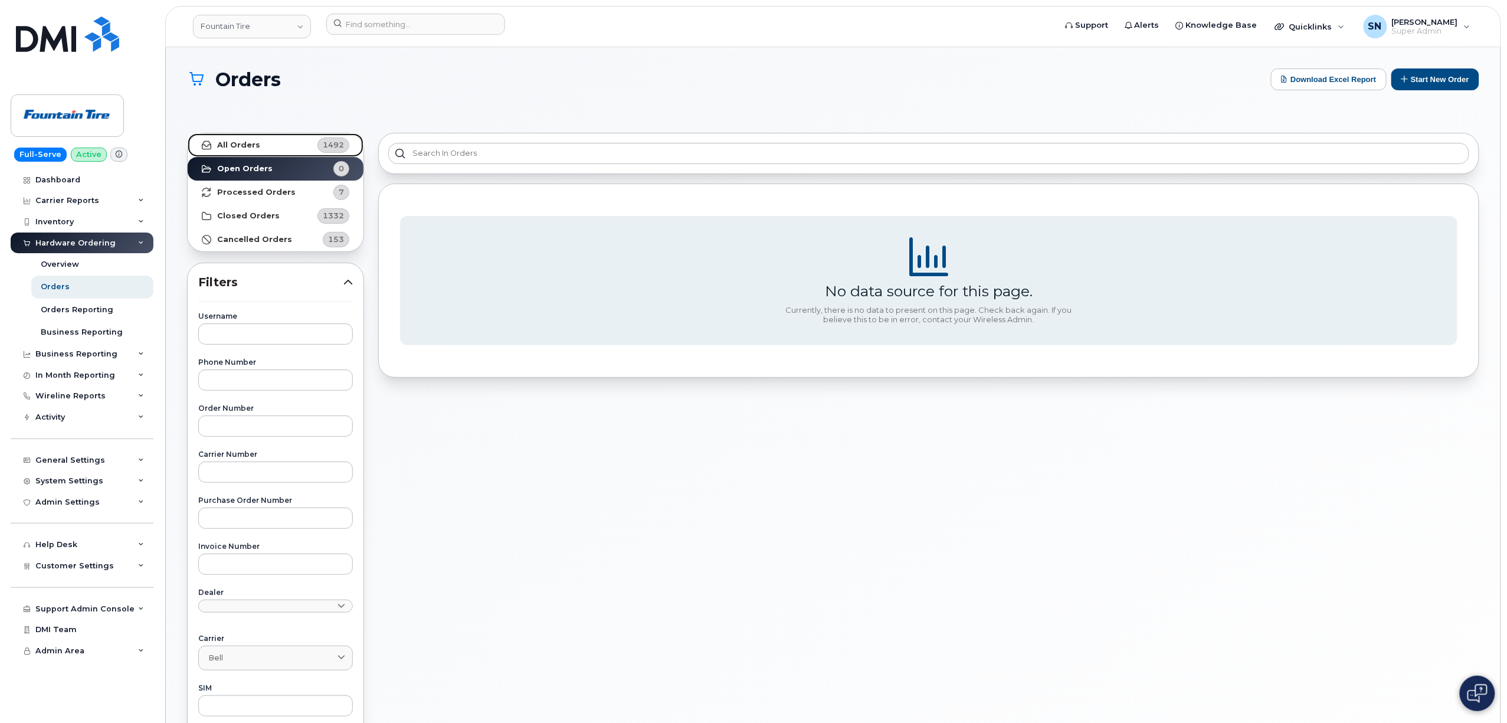
click at [270, 147] on link "All Orders 1492" at bounding box center [276, 145] width 176 height 24
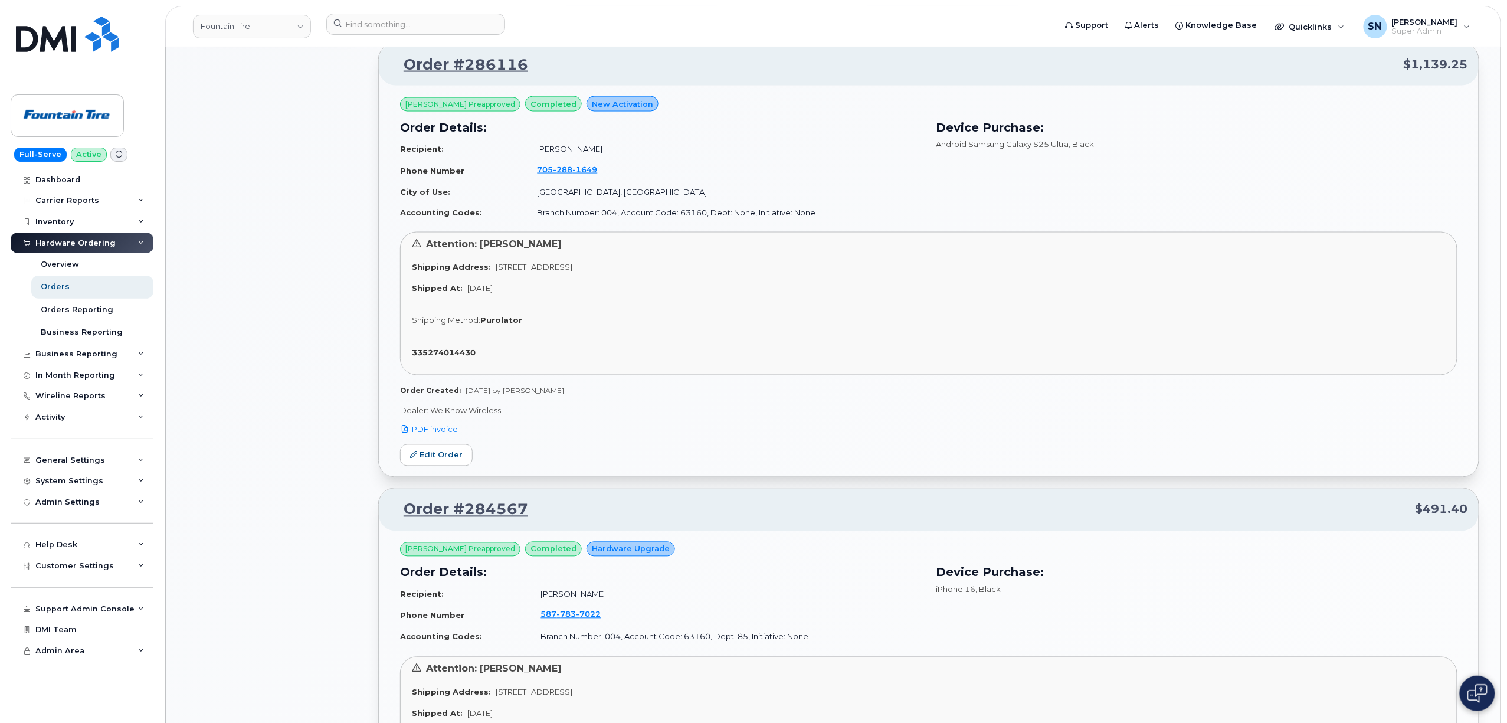
scroll to position [944, 0]
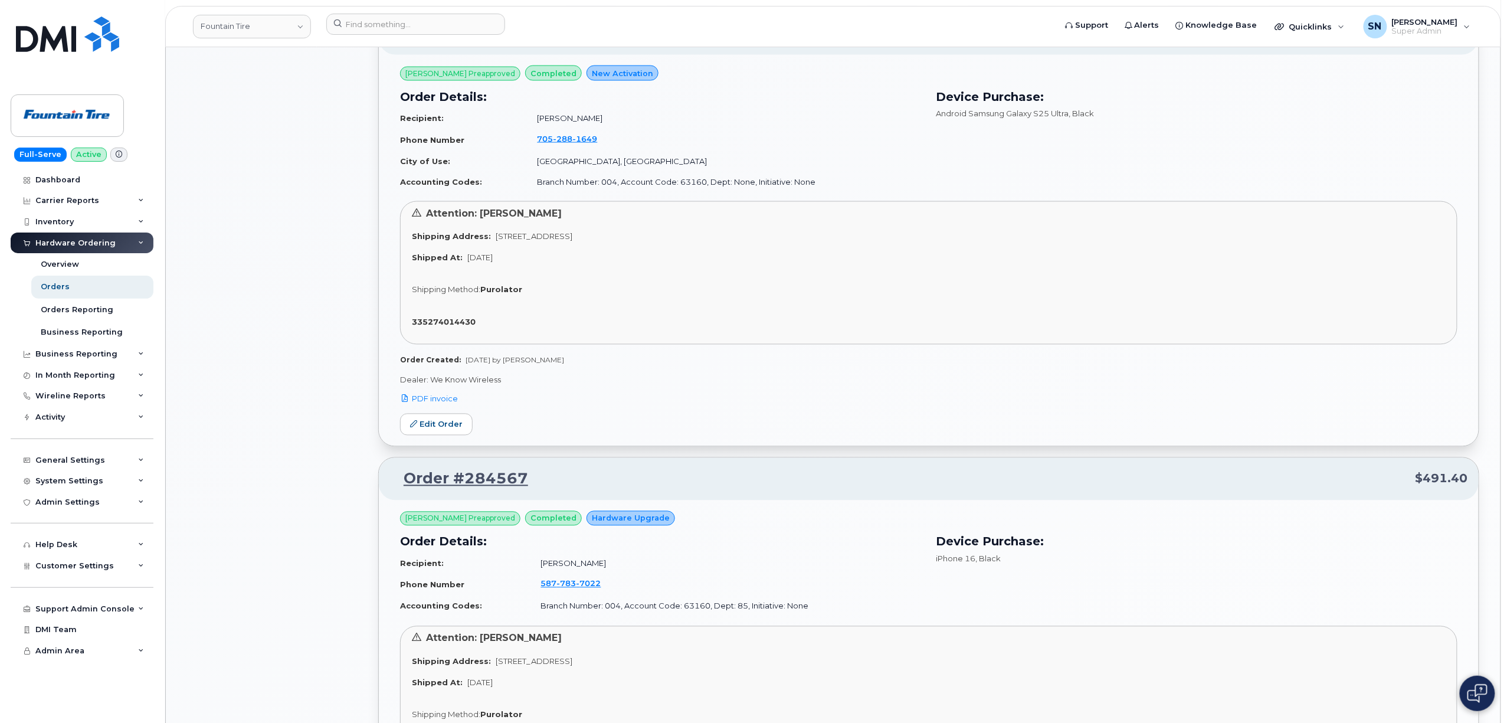
click at [321, 411] on div "All Orders 1492 Open Orders 0 Processed Orders 7 Closed Orders 1332 Cancelled O…" at bounding box center [275, 714] width 191 height 3065
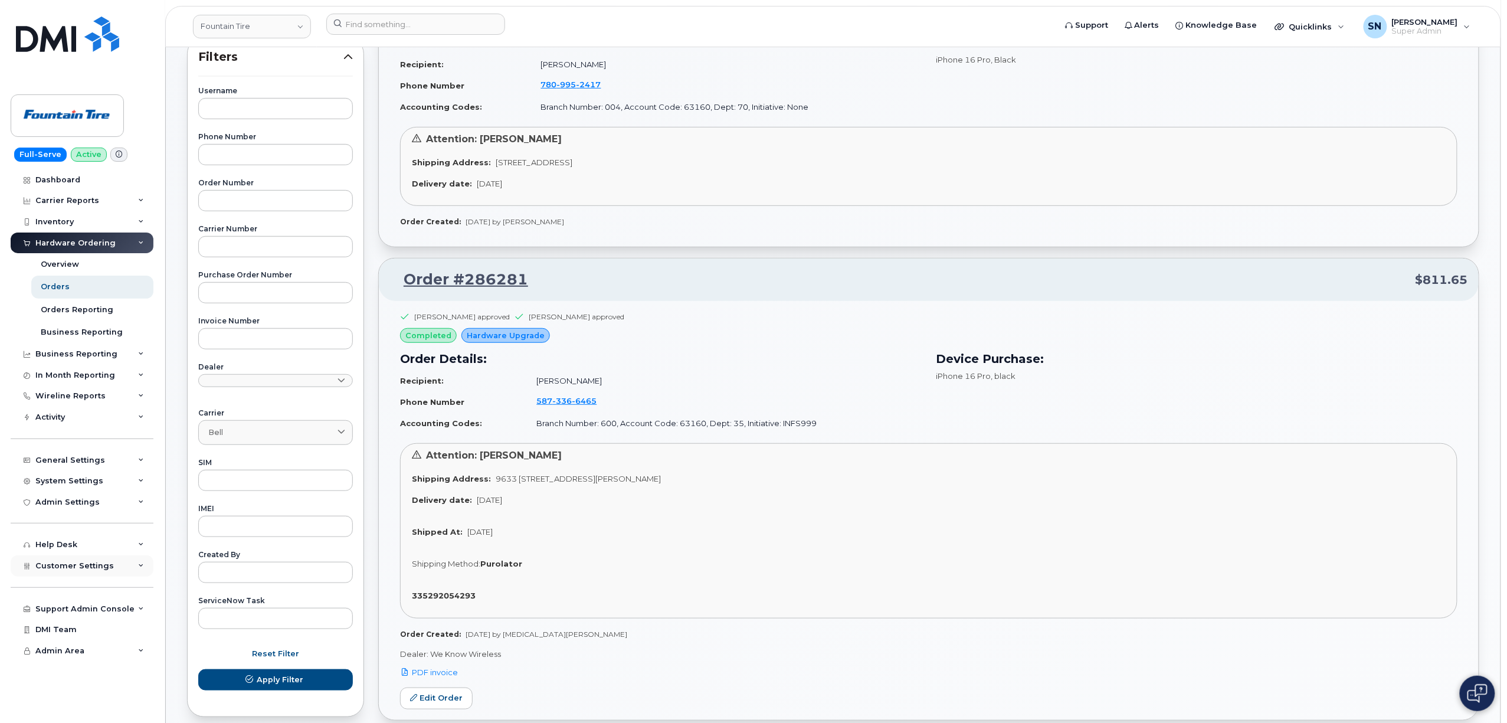
scroll to position [236, 0]
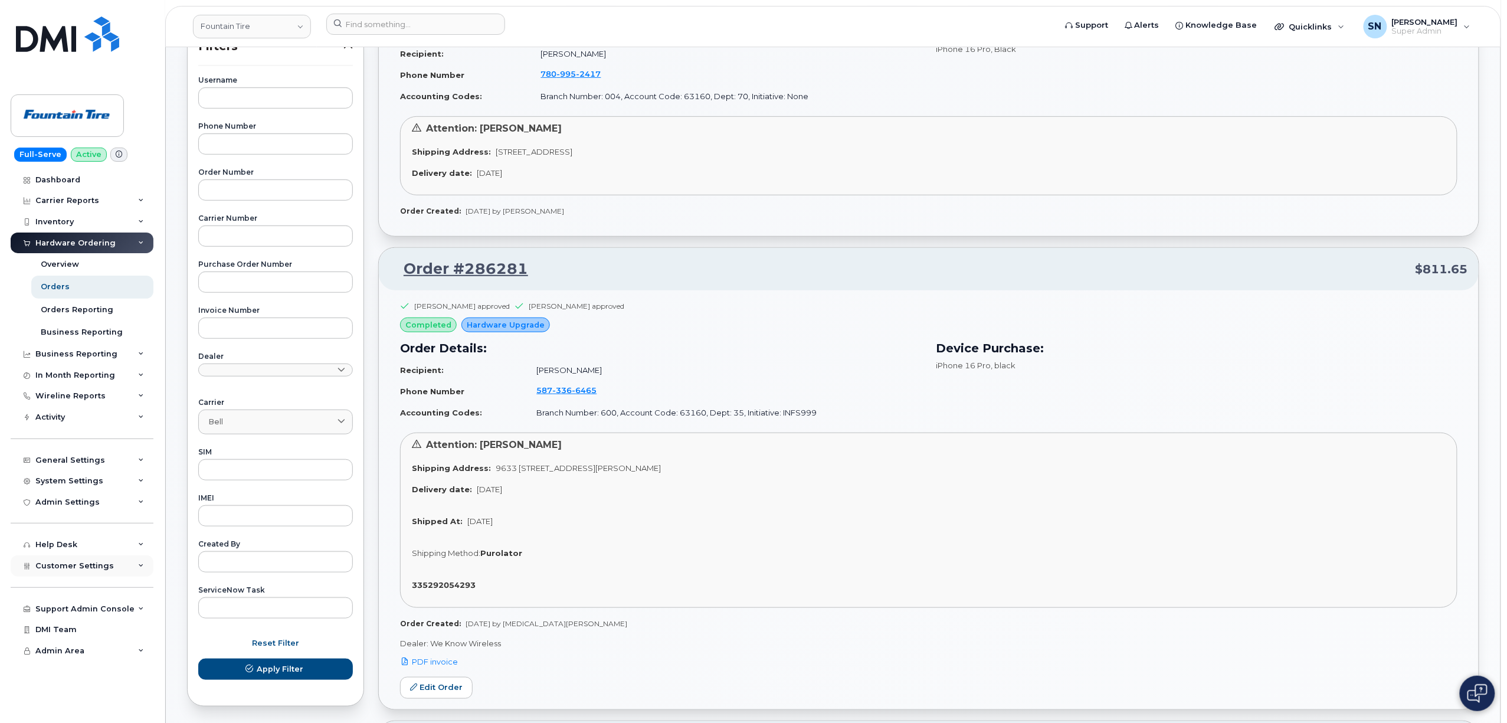
click at [69, 568] on span "Customer Settings" at bounding box center [74, 565] width 78 height 9
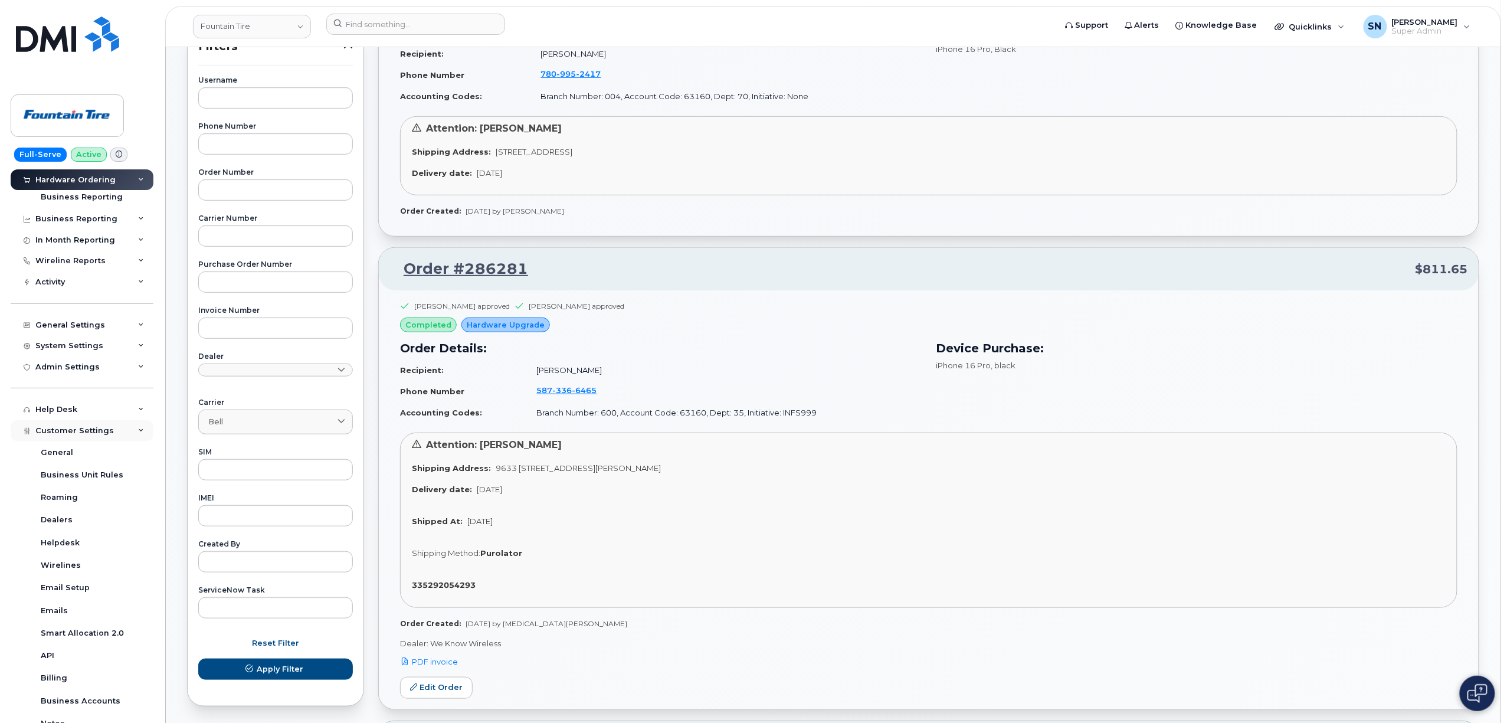
scroll to position [276, 0]
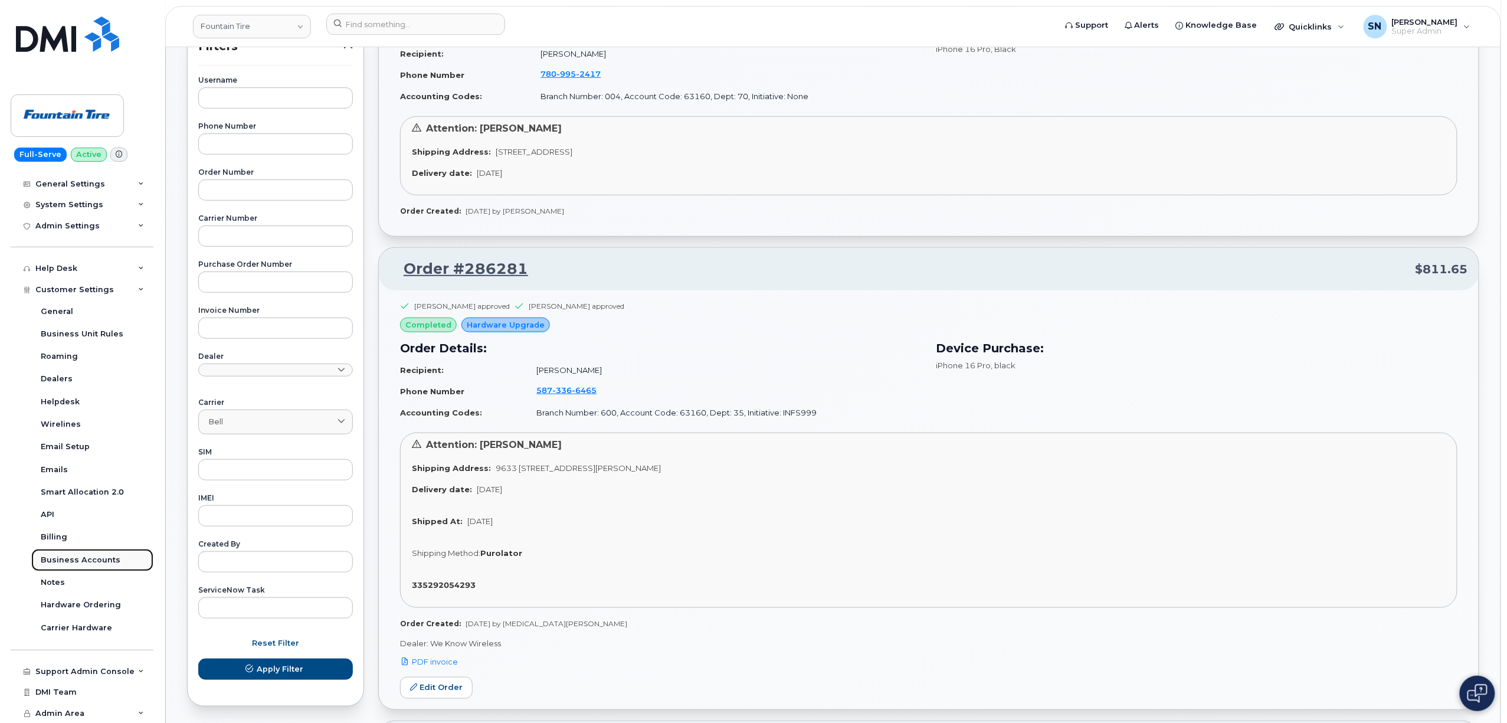
click at [91, 556] on div "Business Accounts" at bounding box center [81, 560] width 80 height 11
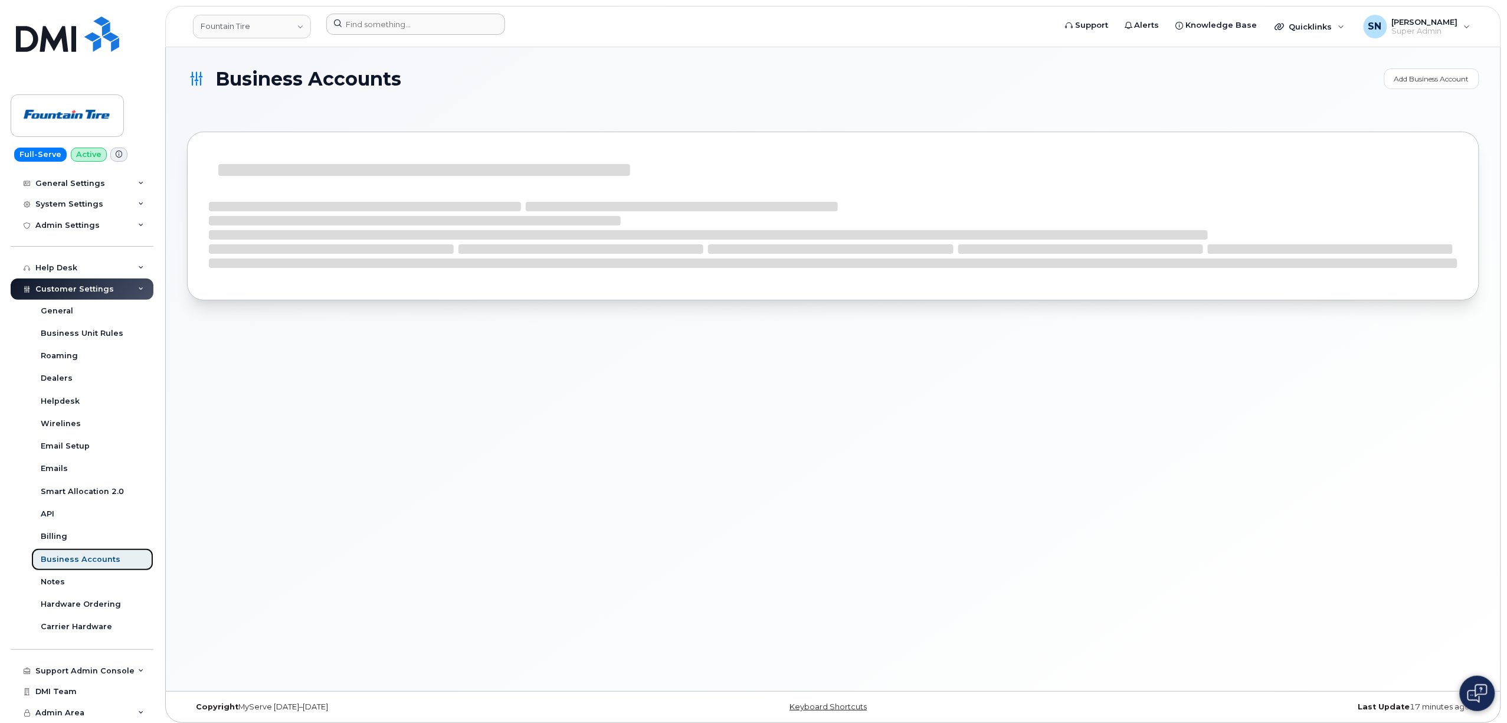
scroll to position [185, 0]
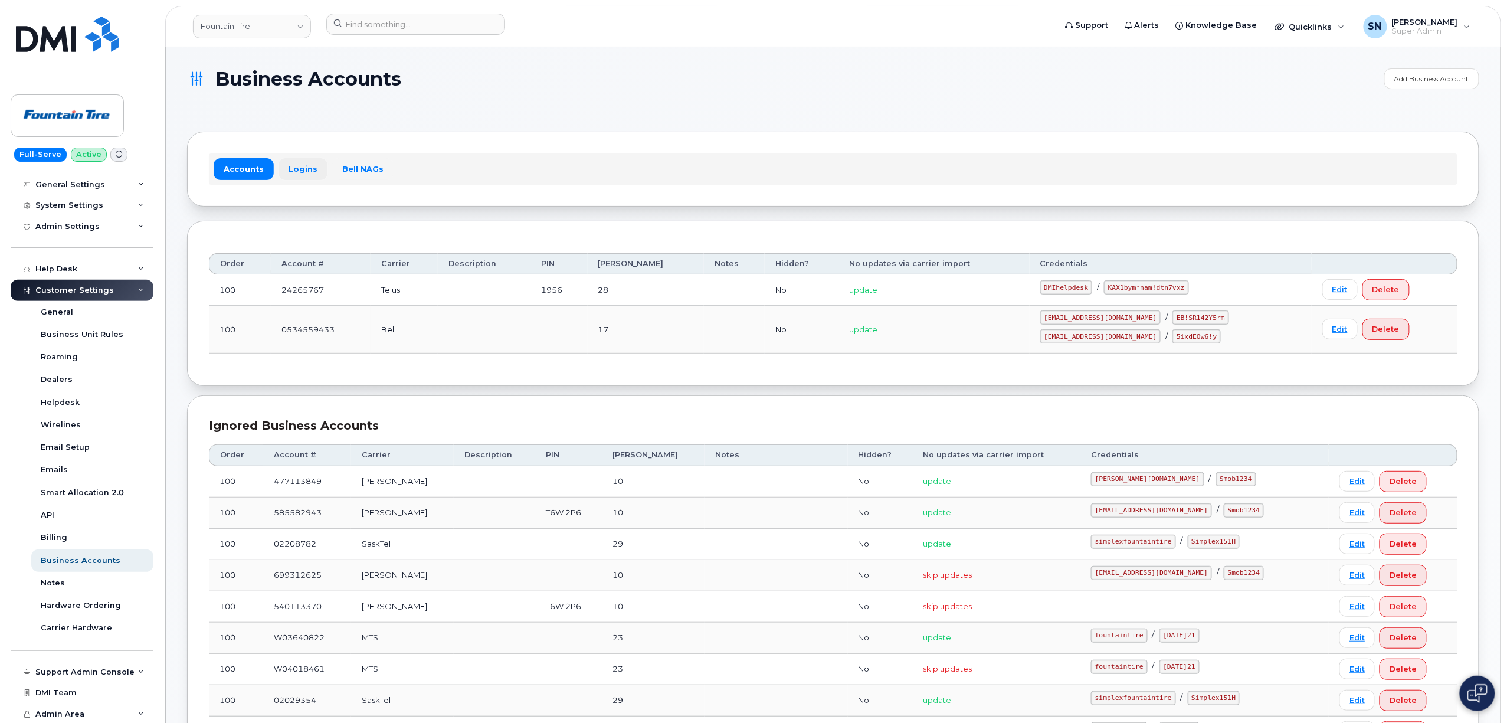
click at [312, 163] on link "Logins" at bounding box center [302, 168] width 49 height 21
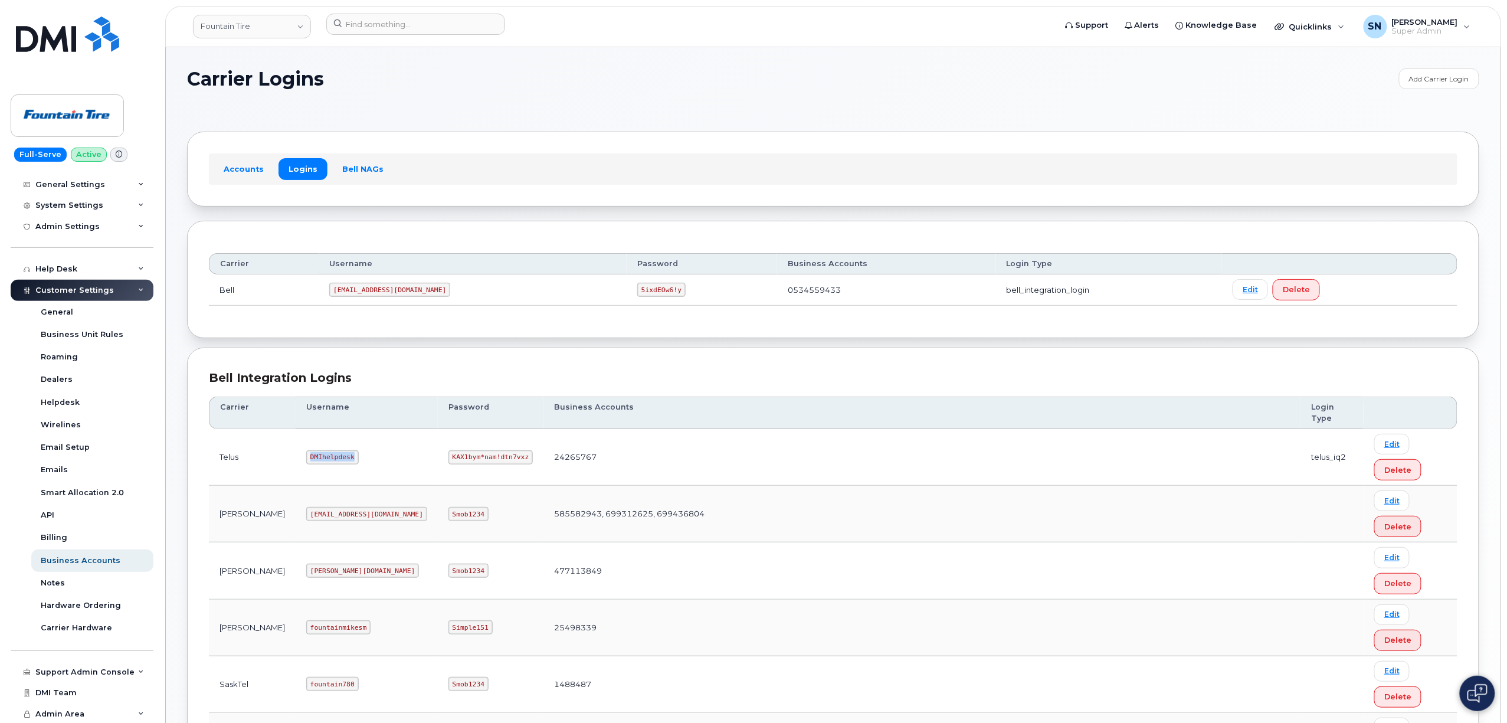
drag, startPoint x: 270, startPoint y: 463, endPoint x: 312, endPoint y: 467, distance: 42.2
click at [312, 467] on td "DMIhelpdesk" at bounding box center [367, 457] width 142 height 57
copy code "DMIhelpdesk"
drag, startPoint x: 371, startPoint y: 459, endPoint x: 451, endPoint y: 464, distance: 79.8
click at [451, 464] on td "KAX1bym*nam!dtn7vxz" at bounding box center [491, 457] width 106 height 57
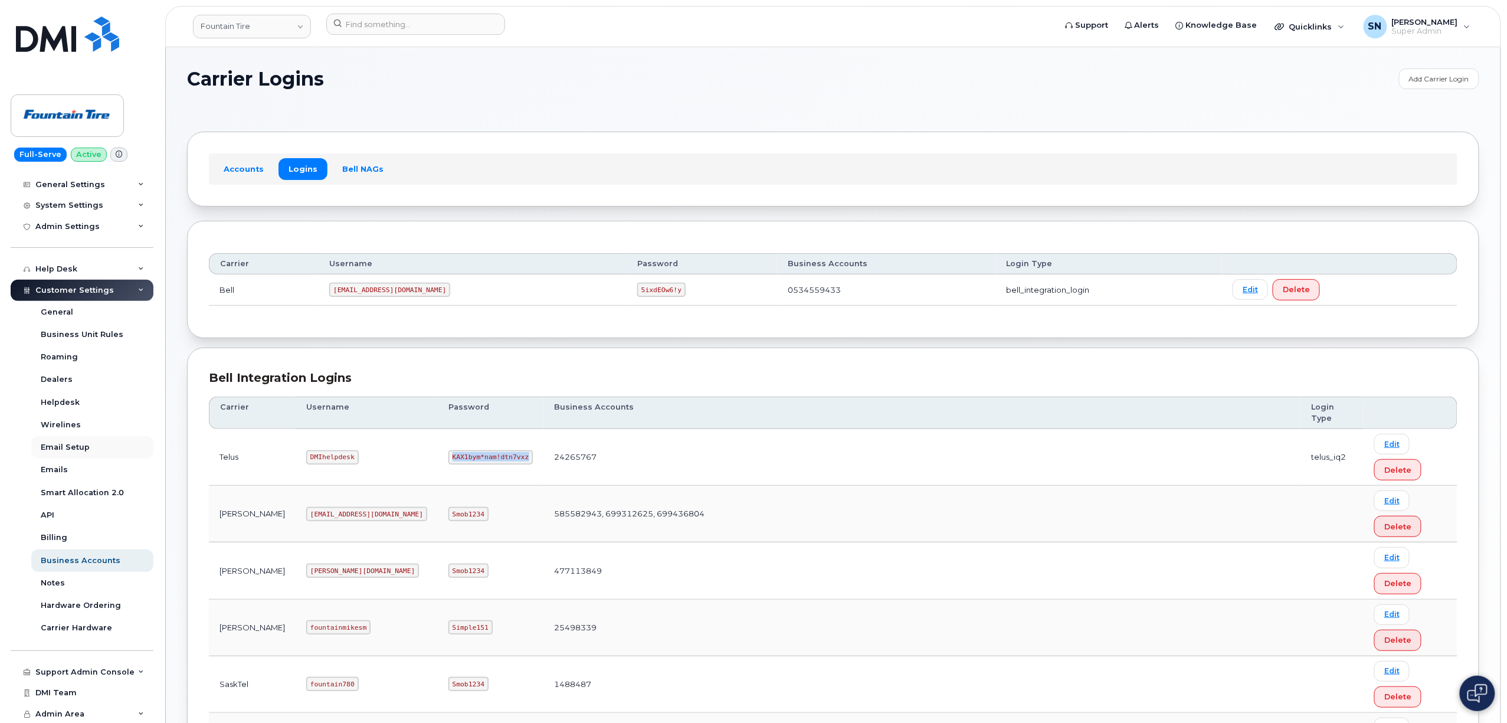
copy code "KAX1bym*nam!dtn7vxz"
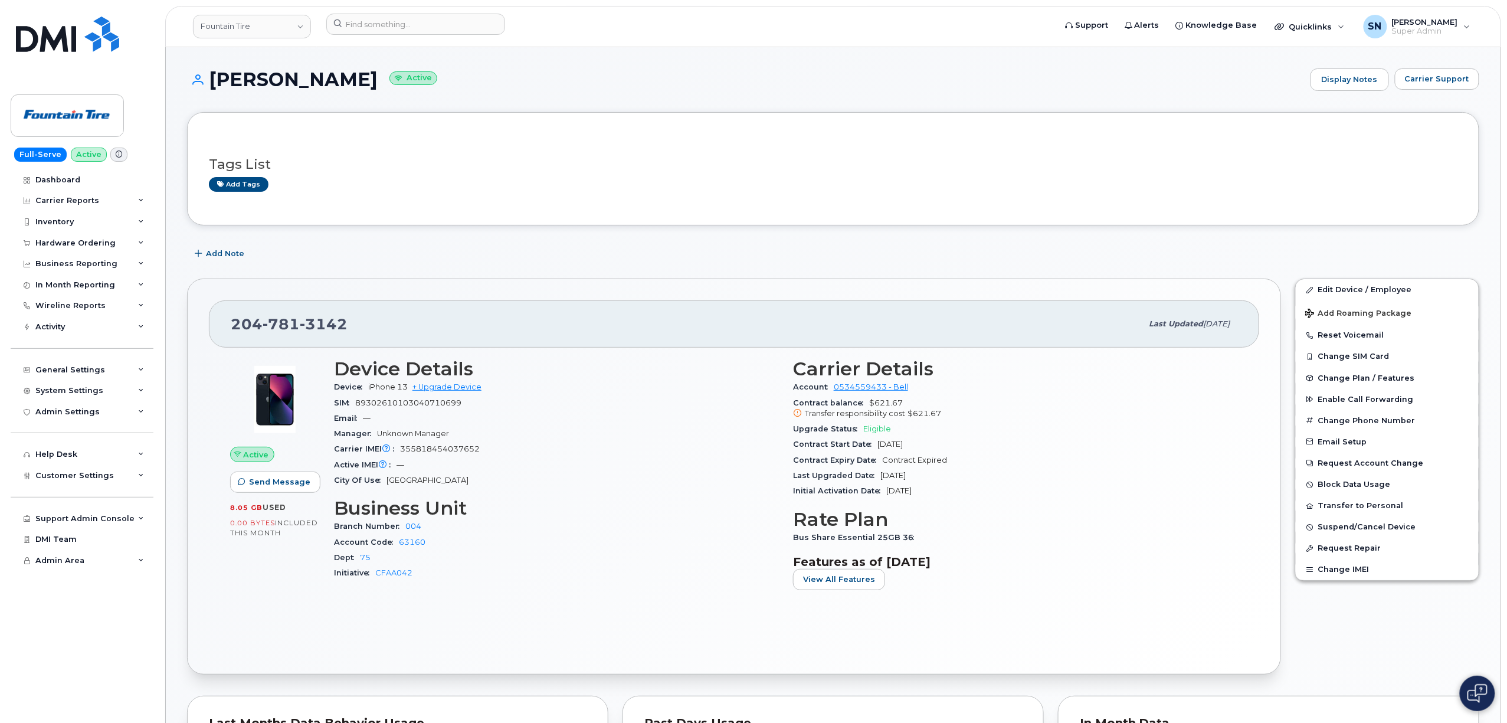
click at [1015, 140] on div "Tags List Add tags" at bounding box center [833, 169] width 1248 height 70
drag, startPoint x: 232, startPoint y: 319, endPoint x: 359, endPoint y: 329, distance: 127.2
click at [359, 329] on div "204 781 3142" at bounding box center [687, 324] width 912 height 25
copy span "204 781 3142"
drag, startPoint x: 241, startPoint y: 586, endPoint x: 270, endPoint y: 480, distance: 109.9
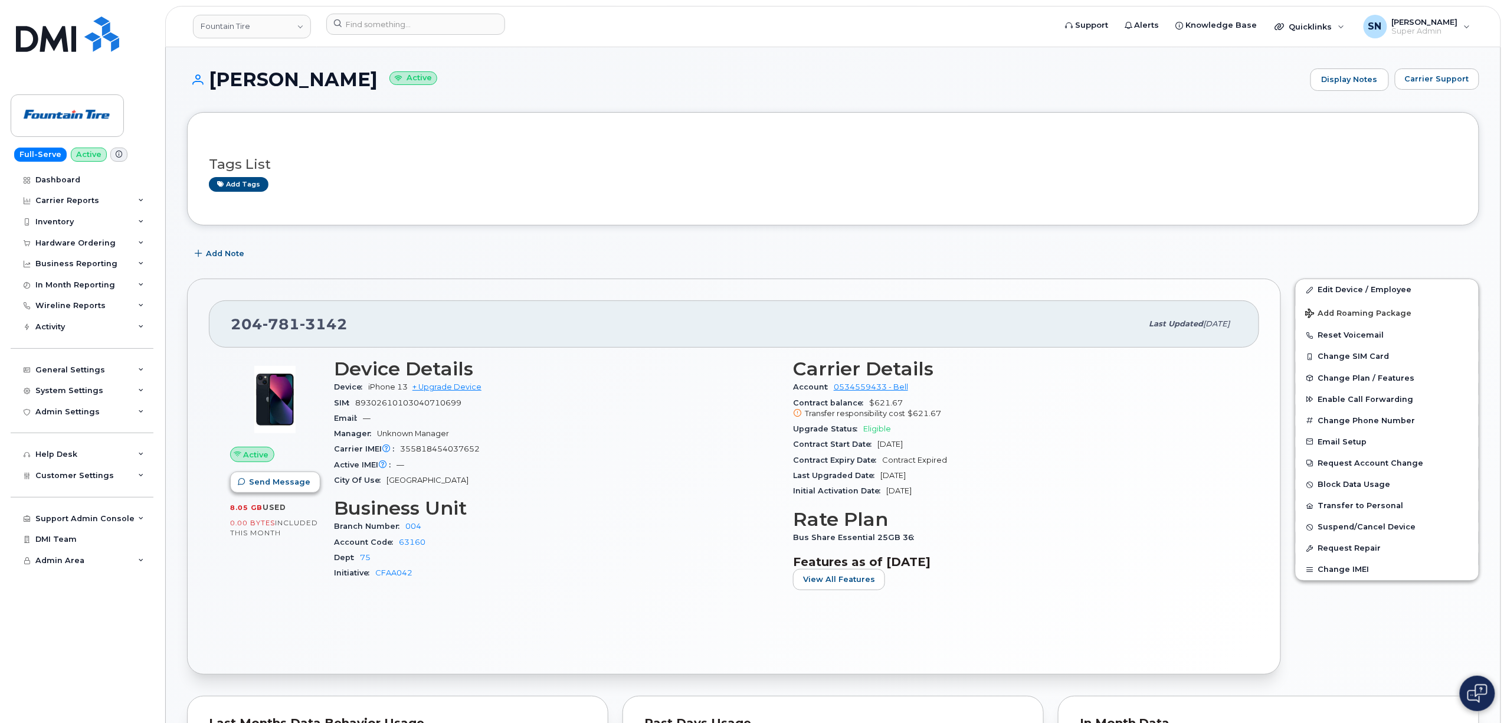
click at [241, 586] on div "Active Send Message 8.05 GB  used 0.00 Bytes  included this month" at bounding box center [275, 478] width 104 height 255
drag, startPoint x: 235, startPoint y: 329, endPoint x: 365, endPoint y: 340, distance: 130.3
click at [365, 340] on div "204 781 3142 Last updated Jun 23, 2023" at bounding box center [734, 323] width 1050 height 47
copy span "204 781 3142"
click at [490, 248] on div "Add Note" at bounding box center [833, 253] width 1292 height 21
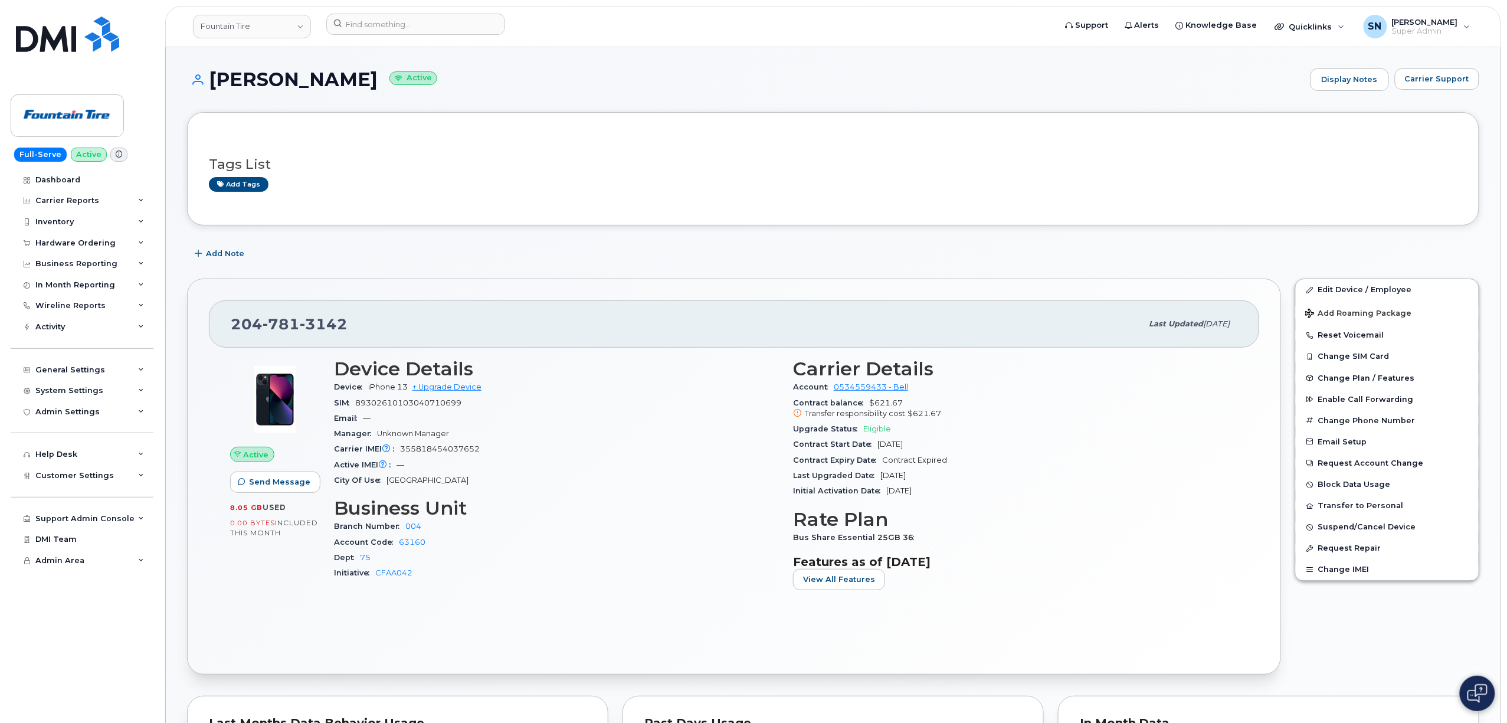
click at [680, 286] on div "204 781 3142 Last updated Jun 23, 2023 Active Send Message 8.05 GB  used 0.00 B…" at bounding box center [734, 476] width 1094 height 396
click at [243, 28] on link "Fountain Tire" at bounding box center [252, 27] width 118 height 24
type input "hhn"
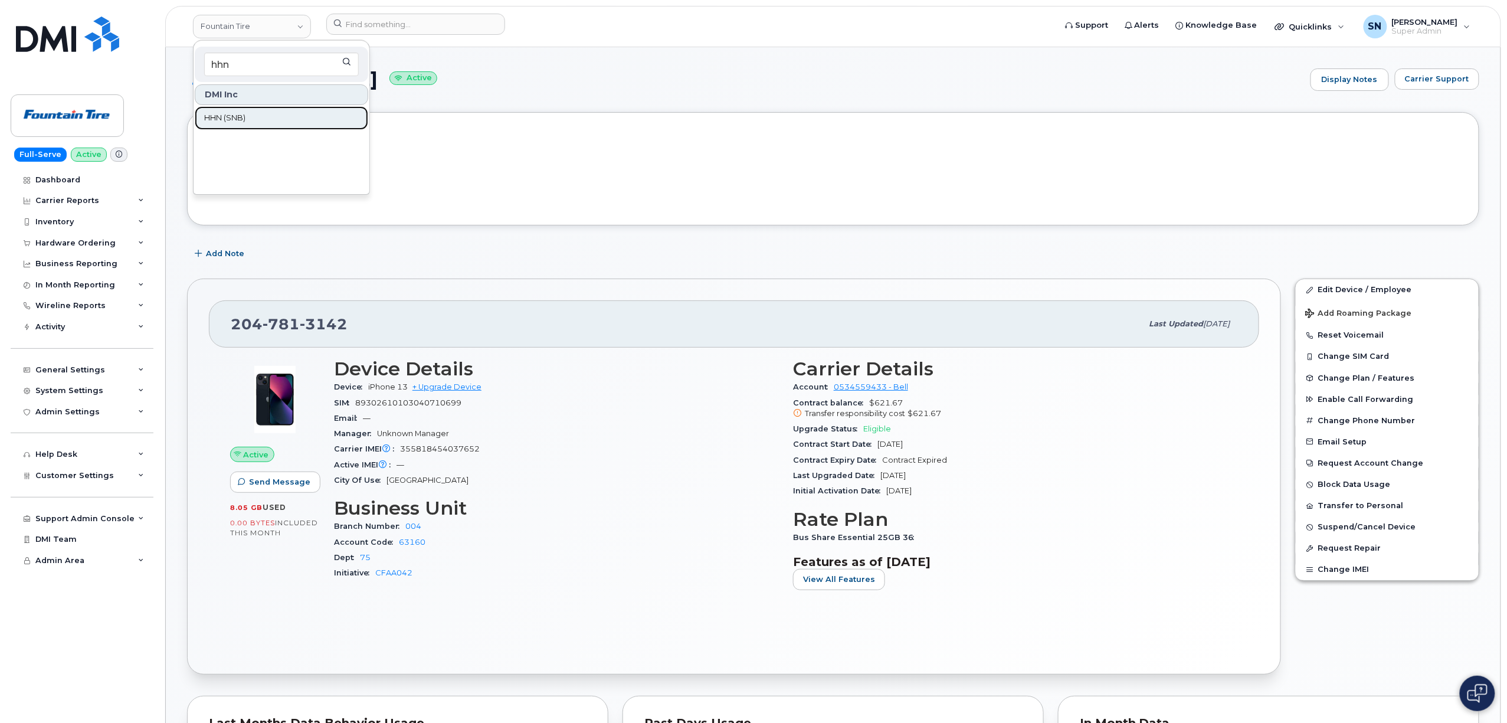
click at [247, 107] on link "HHN (SNB)" at bounding box center [281, 118] width 173 height 24
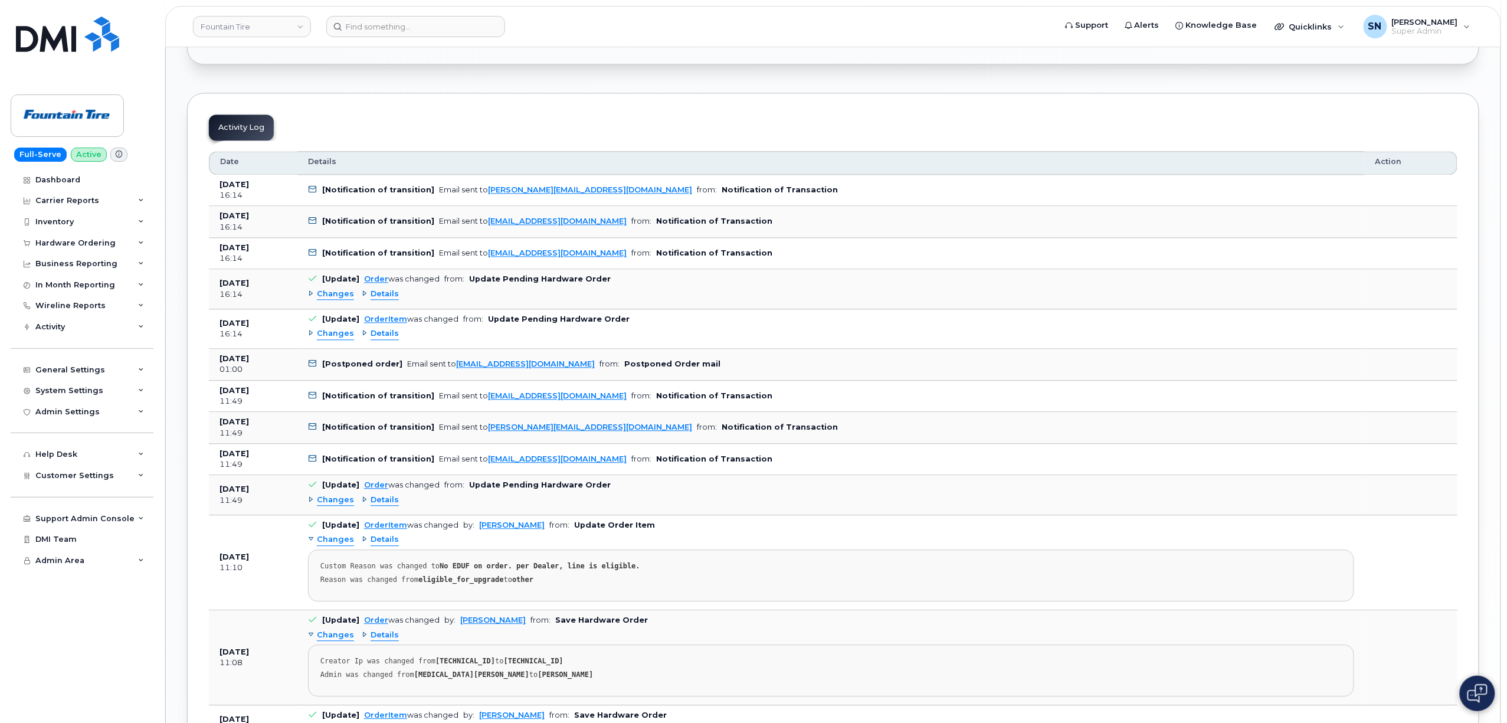
scroll to position [1171, 0]
drag, startPoint x: 569, startPoint y: 369, endPoint x: 451, endPoint y: 376, distance: 117.6
click at [451, 376] on td "[Postponed order] Email sent to [EMAIL_ADDRESS][DOMAIN_NAME] from: Postponed Or…" at bounding box center [830, 363] width 1067 height 32
copy link "[EMAIL_ADDRESS][DOMAIN_NAME]"
click at [676, 107] on div "Activity Log Customize Filter Refresh Export Date Details Action [DATE] 16:14 […" at bounding box center [833, 667] width 1292 height 1153
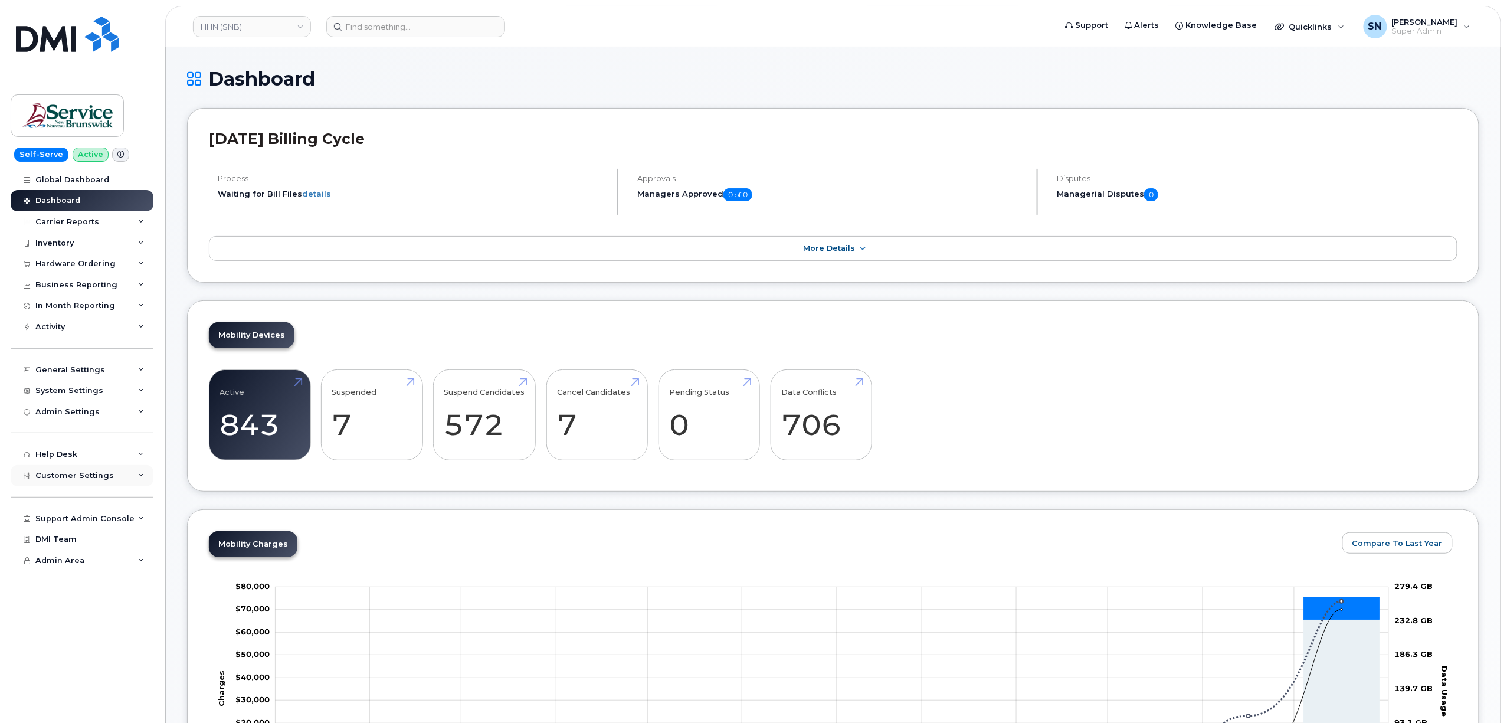
click at [64, 475] on span "Customer Settings" at bounding box center [74, 475] width 78 height 9
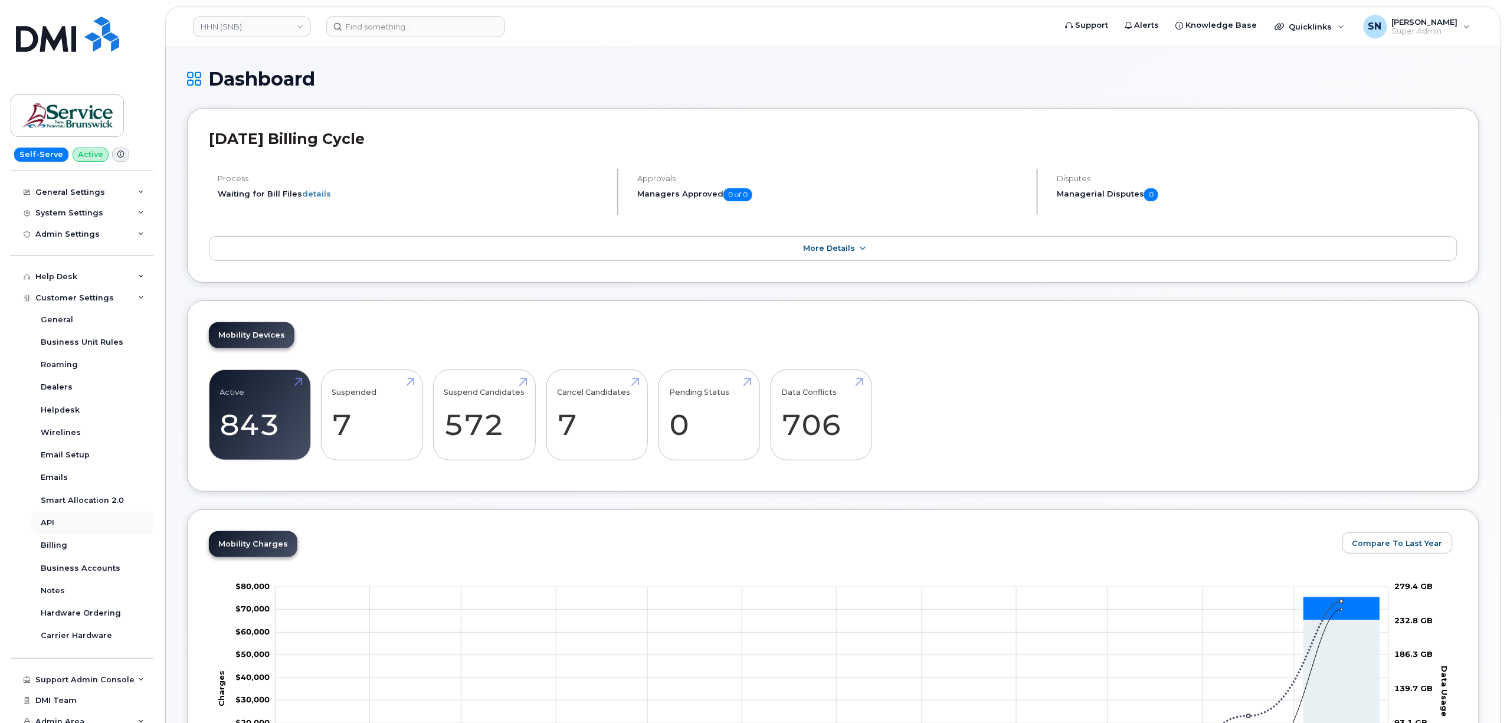
scroll to position [185, 0]
click at [111, 562] on div "Business Accounts" at bounding box center [81, 560] width 80 height 11
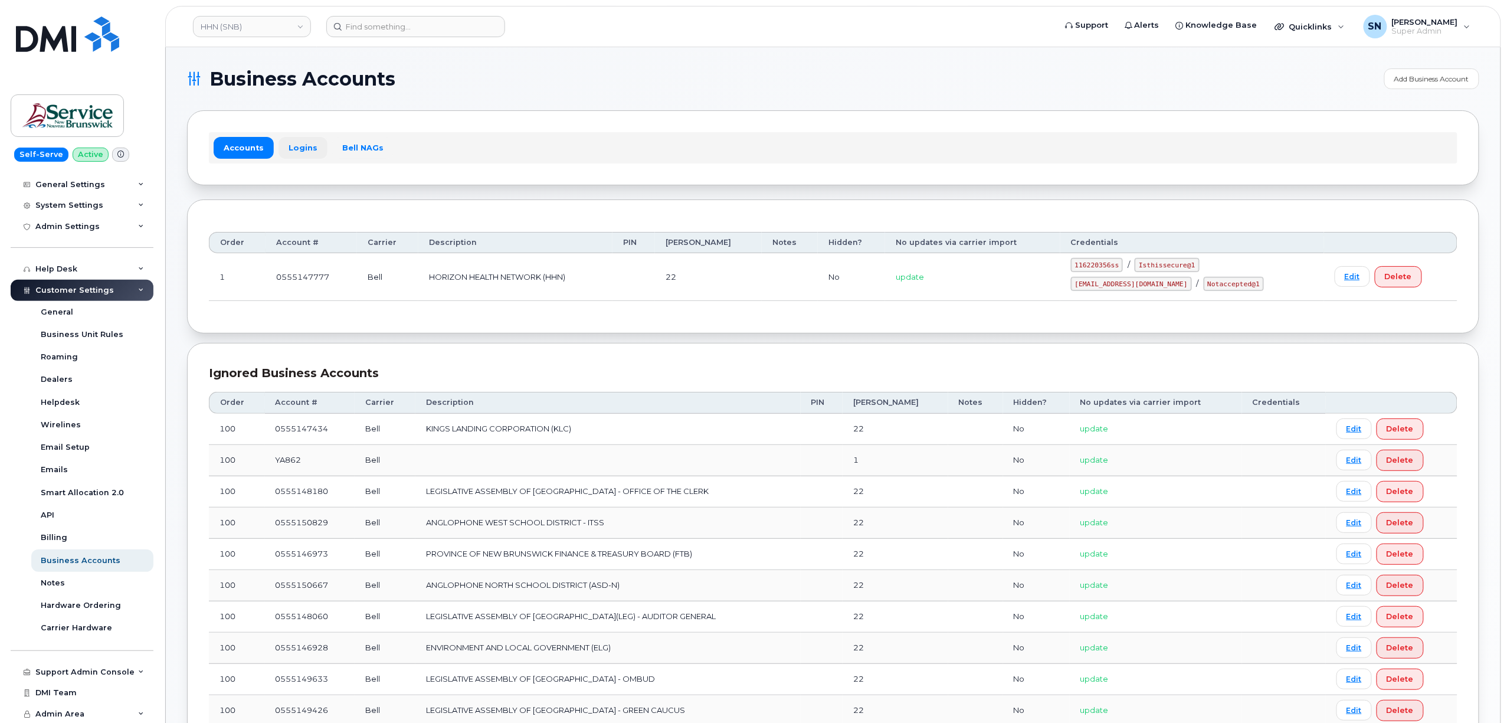
click at [293, 144] on link "Logins" at bounding box center [302, 147] width 49 height 21
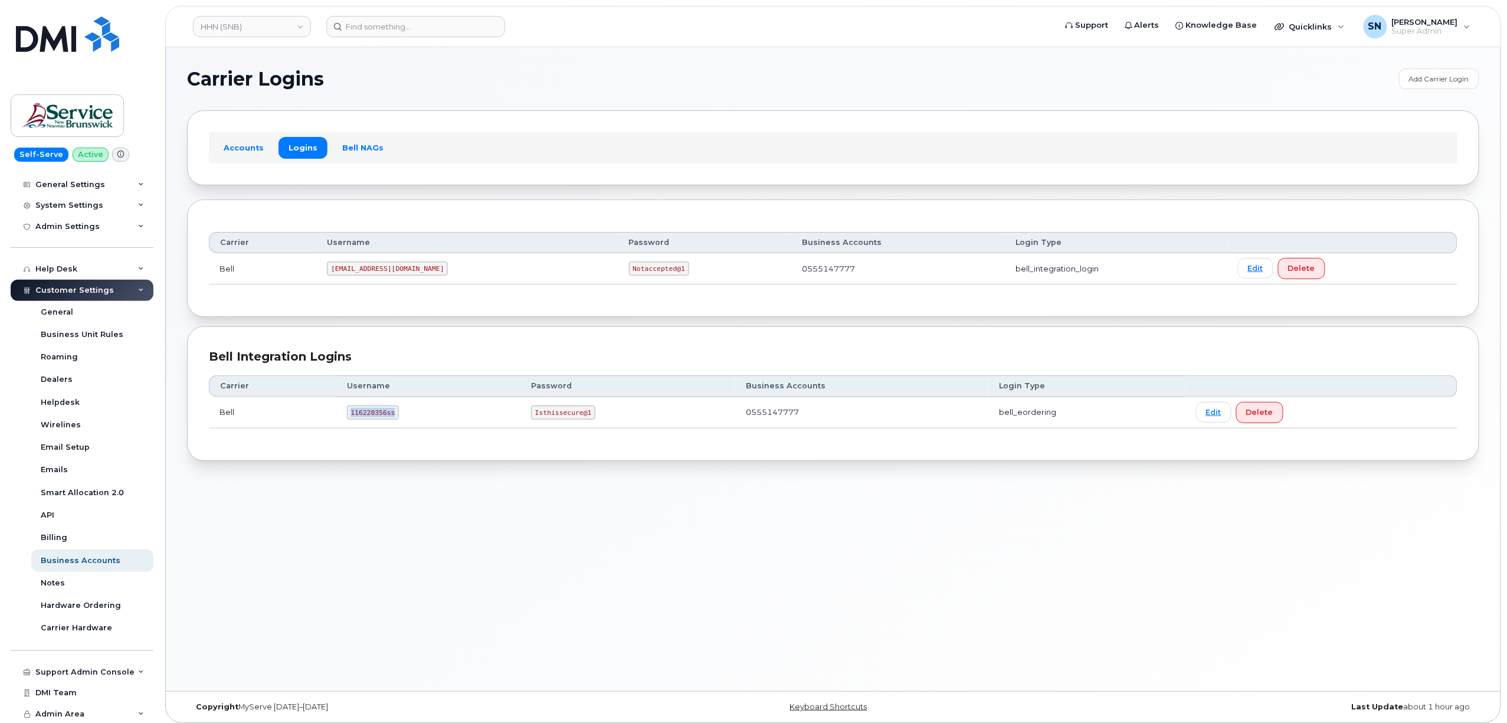
drag, startPoint x: 350, startPoint y: 420, endPoint x: 390, endPoint y: 423, distance: 40.2
click at [390, 423] on td "116220356ss" at bounding box center [428, 412] width 185 height 31
copy code "116220356ss"
drag, startPoint x: 532, startPoint y: 414, endPoint x: 585, endPoint y: 419, distance: 53.3
click at [585, 419] on code "Isthissecure@1" at bounding box center [563, 412] width 64 height 14
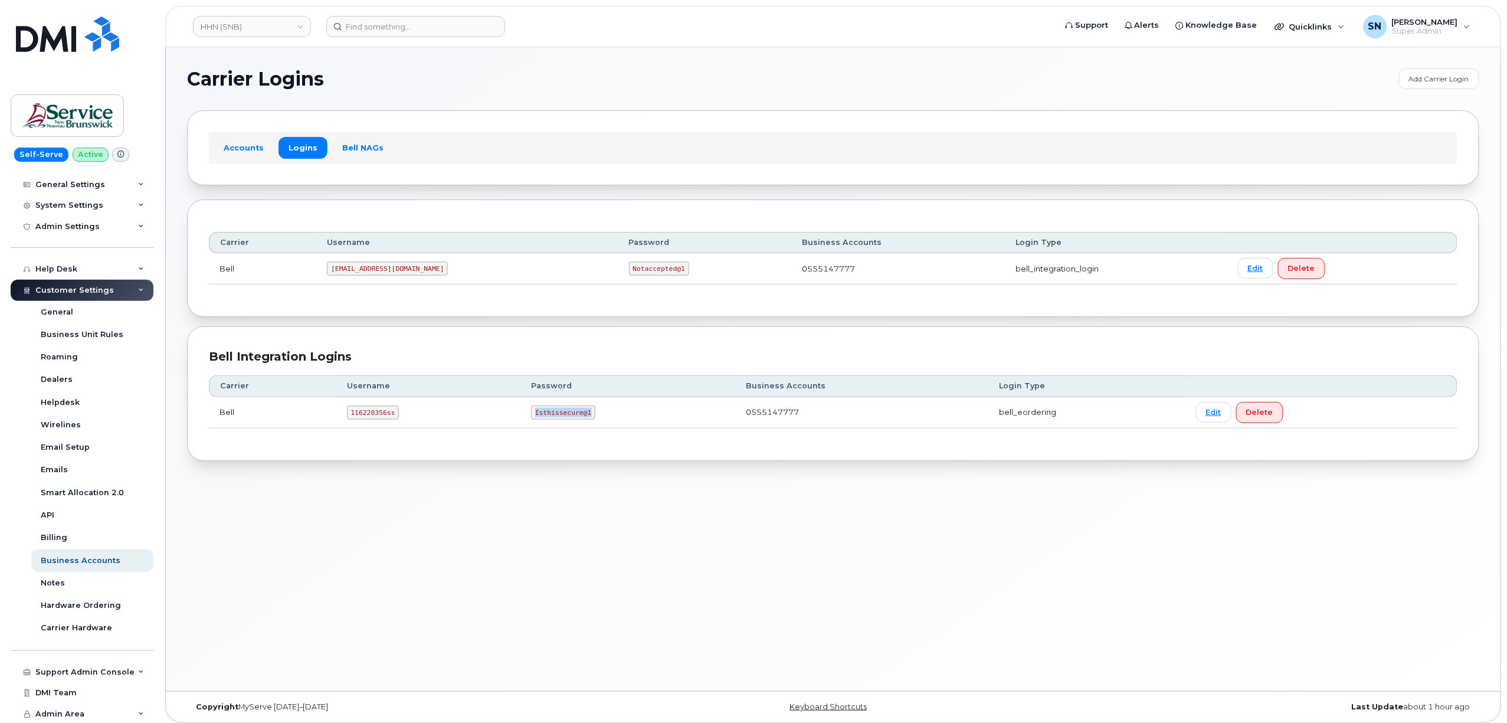
copy code "Isthissecure@1"
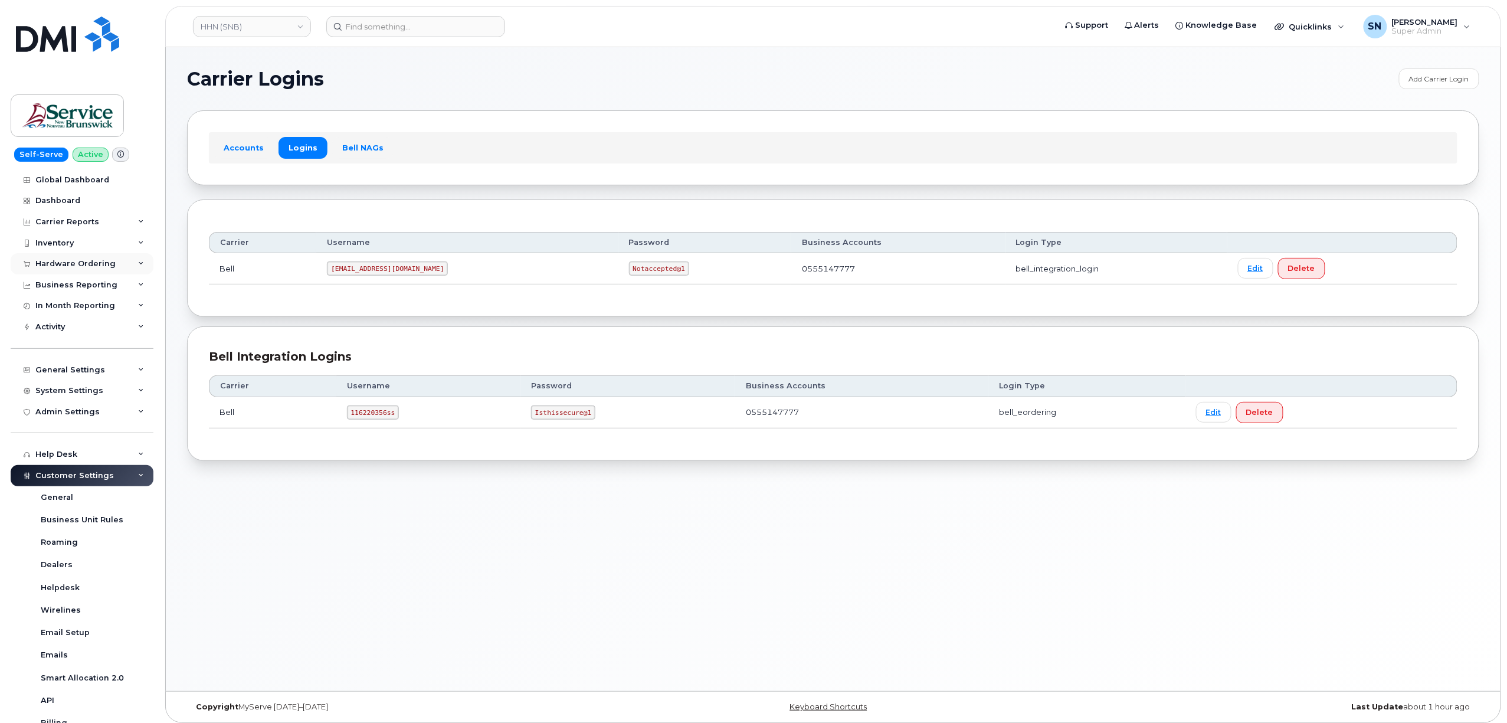
click at [88, 265] on div "Hardware Ordering" at bounding box center [75, 263] width 80 height 9
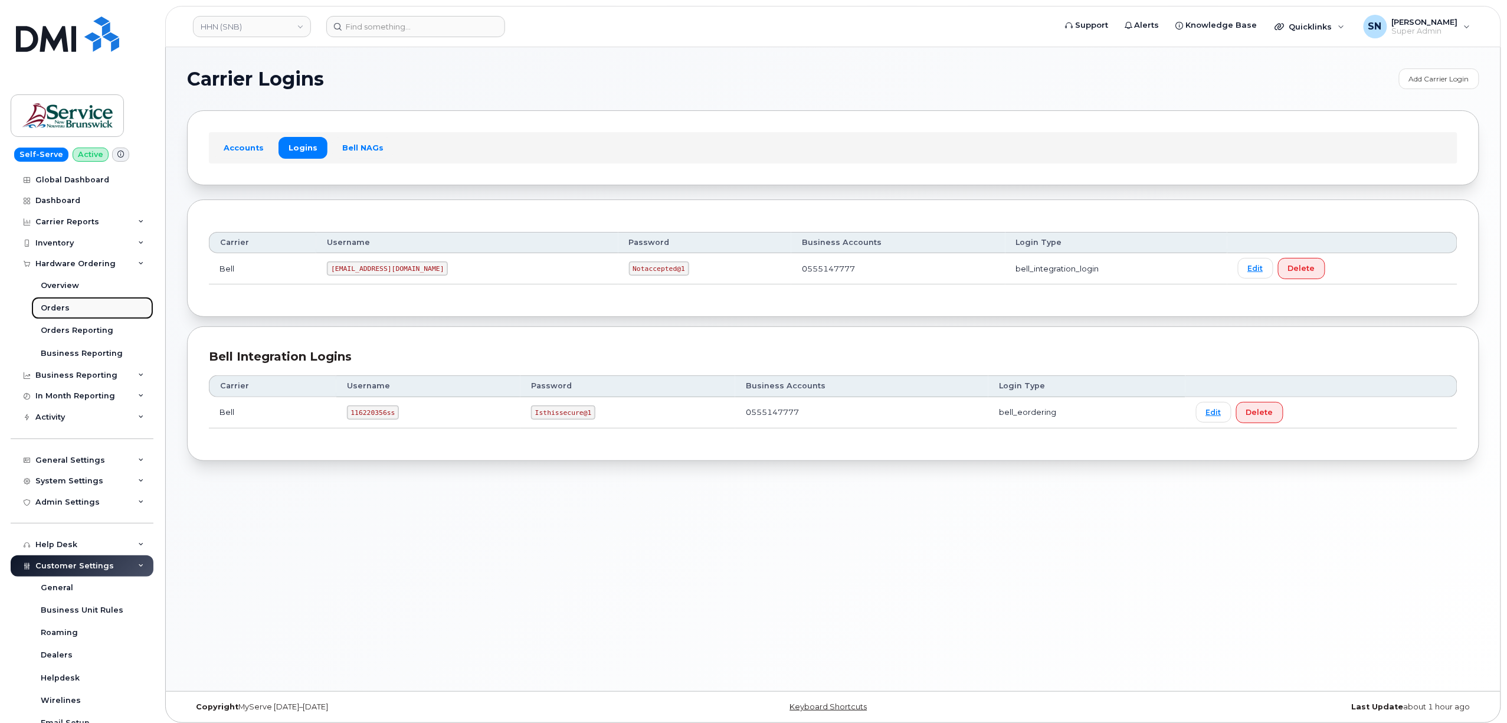
click at [72, 313] on link "Orders" at bounding box center [92, 308] width 122 height 22
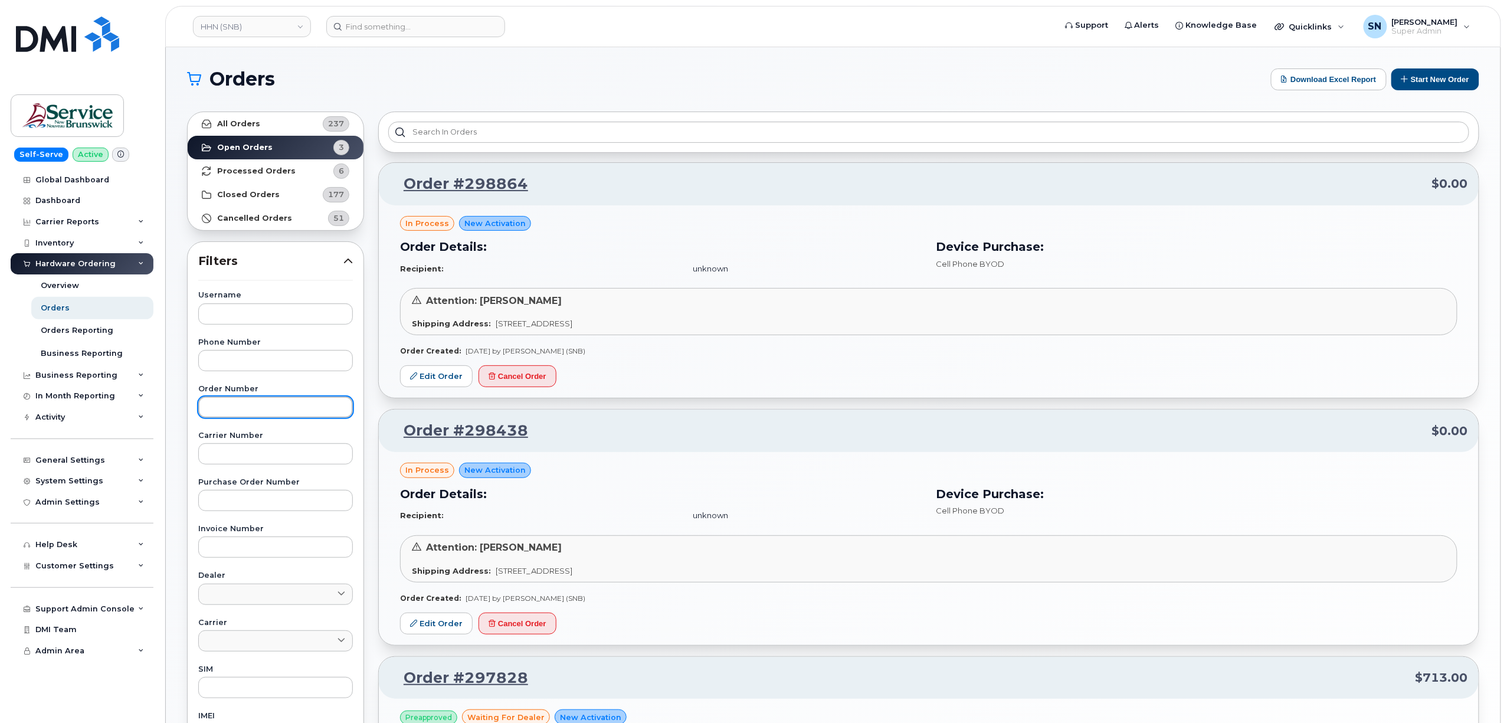
click at [257, 402] on input "text" at bounding box center [275, 406] width 155 height 21
paste input "298442"
type input "298442"
click at [282, 102] on section "Orders Download Excel Report Start New Order All Orders 237 Open Orders 3 Proce…" at bounding box center [833, 519] width 1292 height 903
click at [281, 121] on link "All Orders 237" at bounding box center [276, 124] width 176 height 24
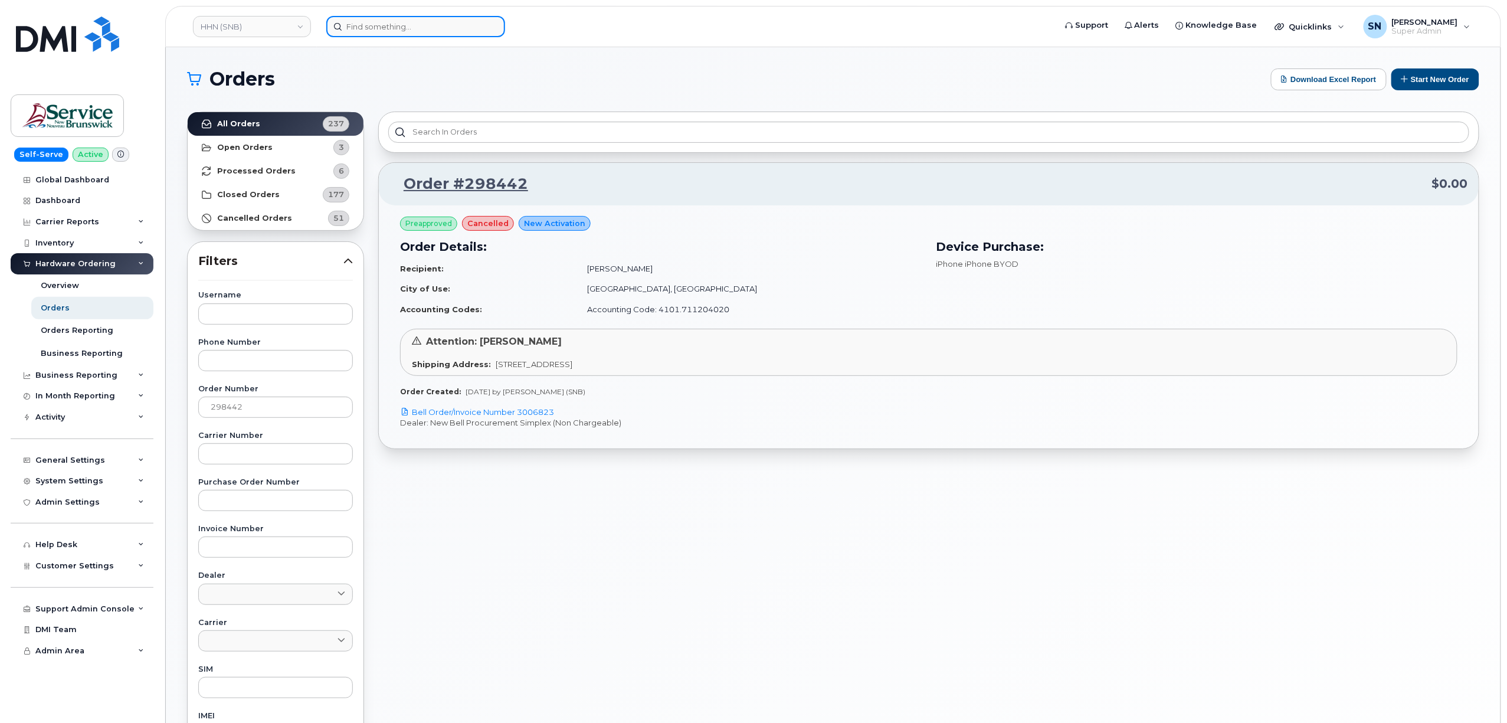
click at [382, 34] on input at bounding box center [415, 26] width 179 height 21
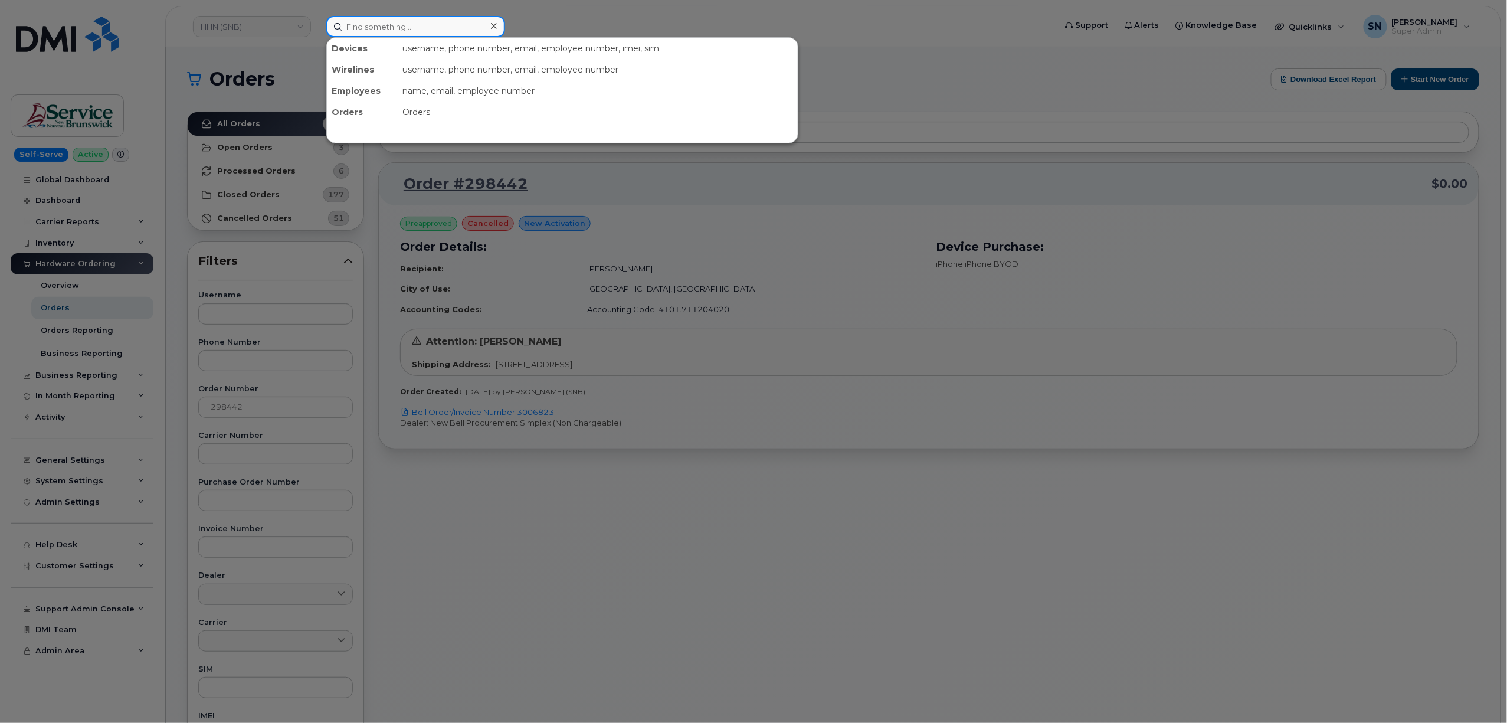
paste input "506.447.4046"
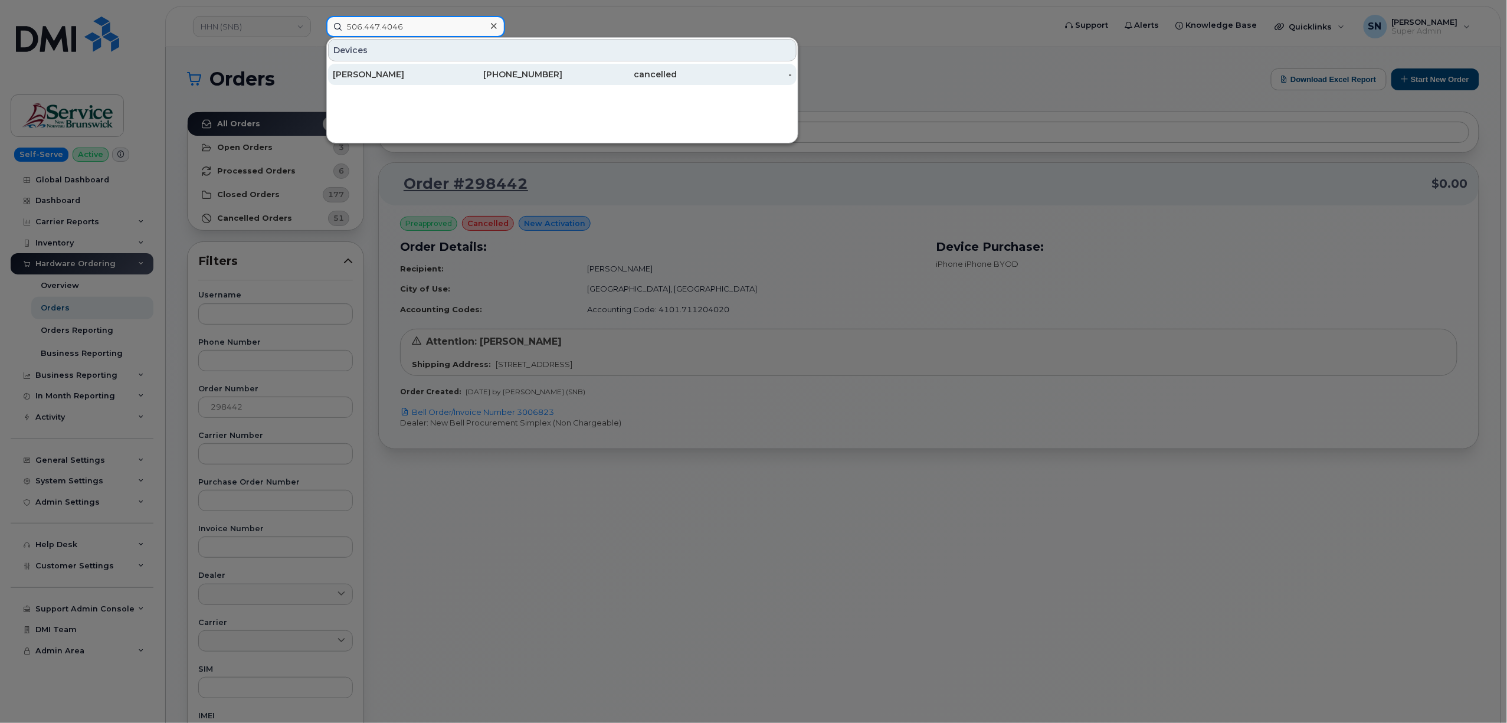
type input "506.447.4046"
click at [397, 70] on div "[PERSON_NAME]" at bounding box center [390, 74] width 115 height 12
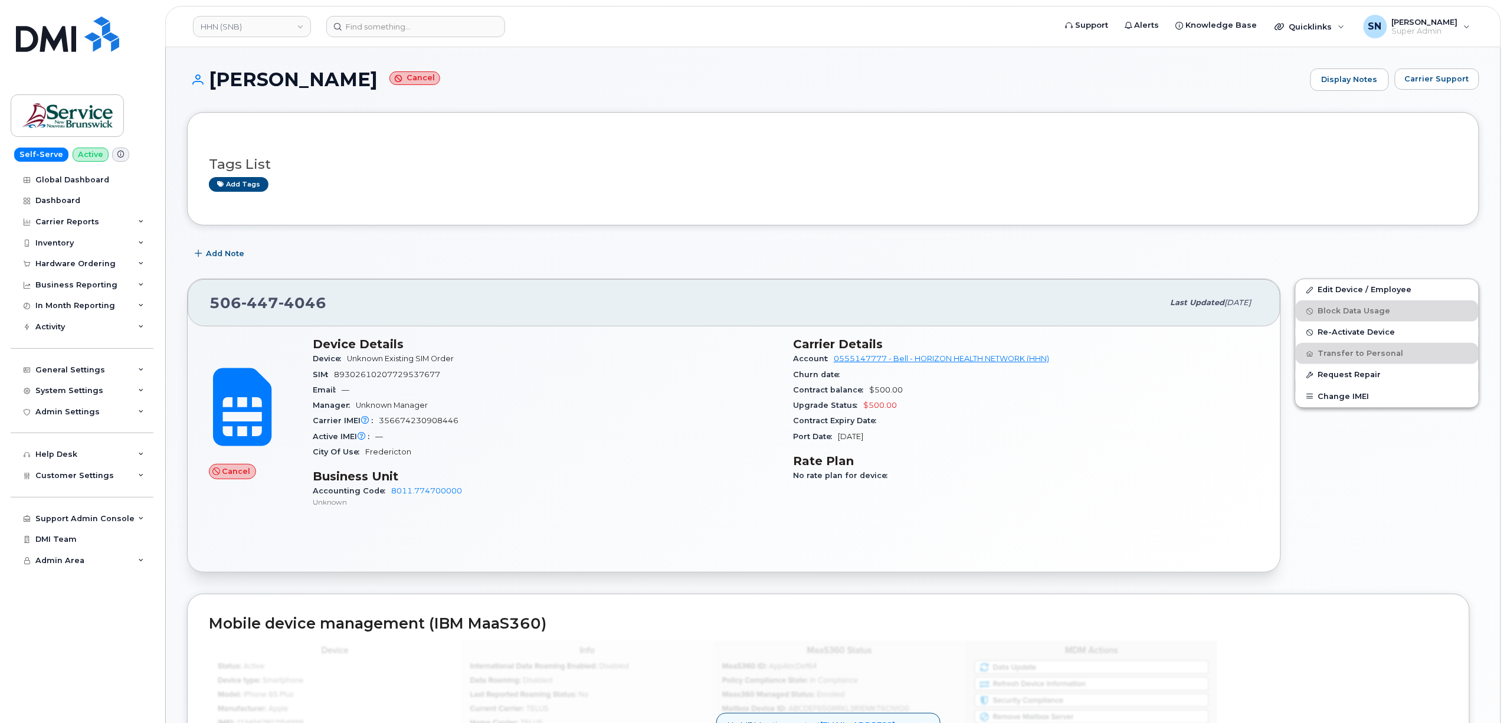
click at [497, 274] on div "[PHONE_NUMBER] Last updated [DATE] Cancel Device Details Device Unknown Existin…" at bounding box center [734, 425] width 1108 height 308
click at [216, 76] on h1 "[PERSON_NAME] Cancel" at bounding box center [745, 79] width 1117 height 21
drag, startPoint x: 211, startPoint y: 76, endPoint x: 333, endPoint y: 86, distance: 122.5
click at [333, 86] on h1 "[PERSON_NAME] Cancel" at bounding box center [745, 79] width 1117 height 21
copy h1 "[PERSON_NAME]"
